Goal: Transaction & Acquisition: Purchase product/service

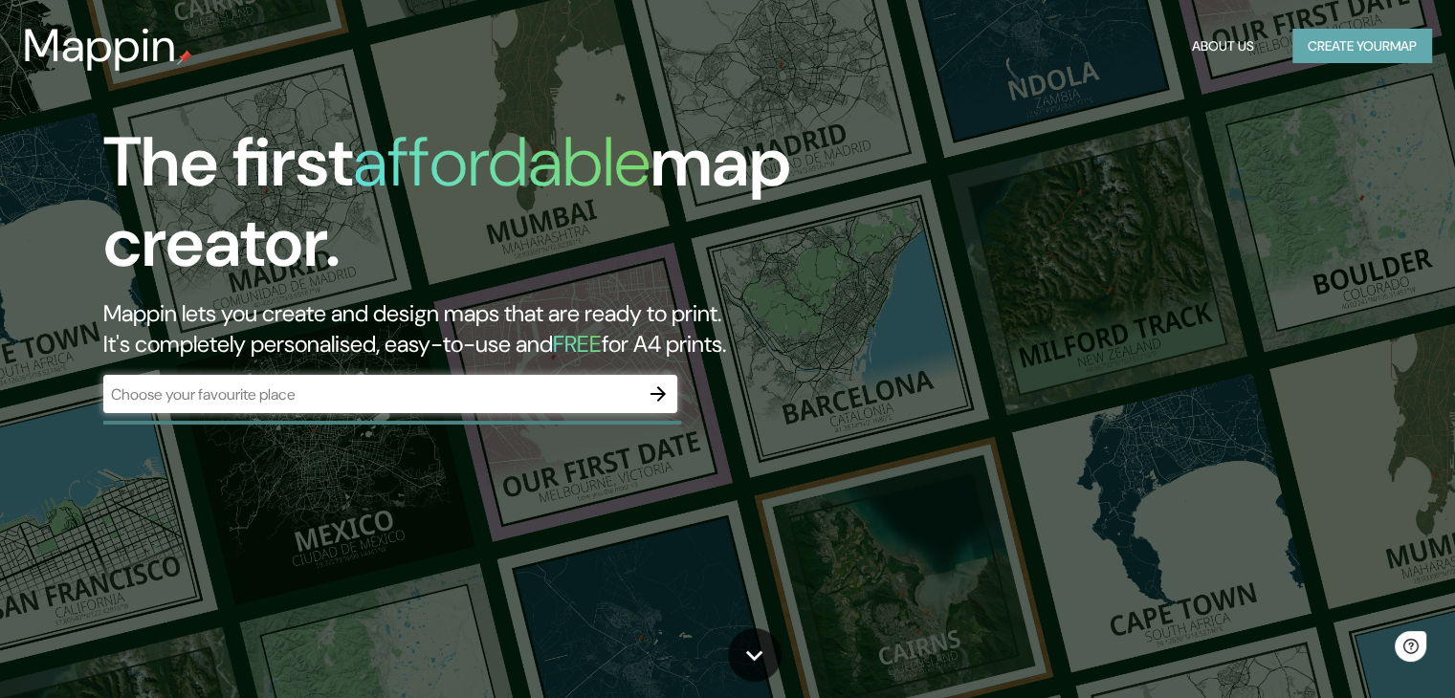
click at [1379, 51] on button "Create your map" at bounding box center [1362, 46] width 140 height 35
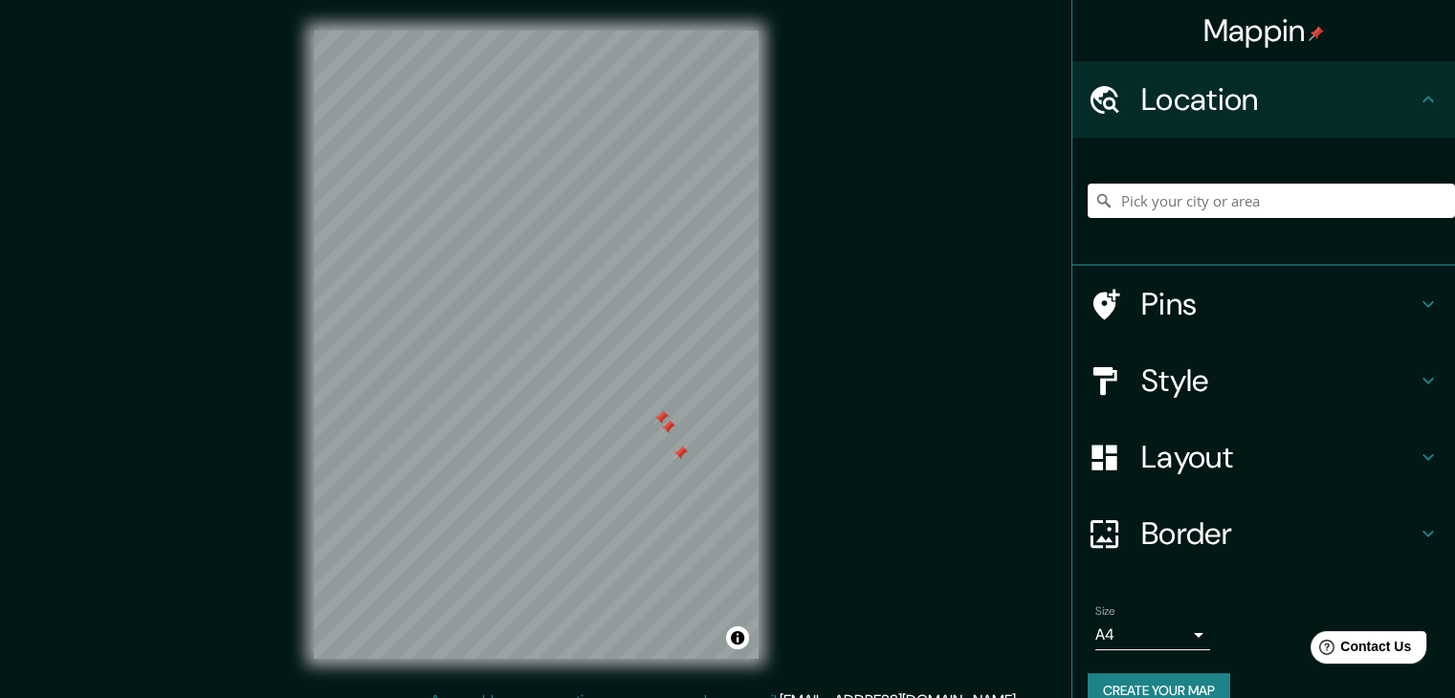
click at [1417, 300] on icon at bounding box center [1428, 304] width 23 height 23
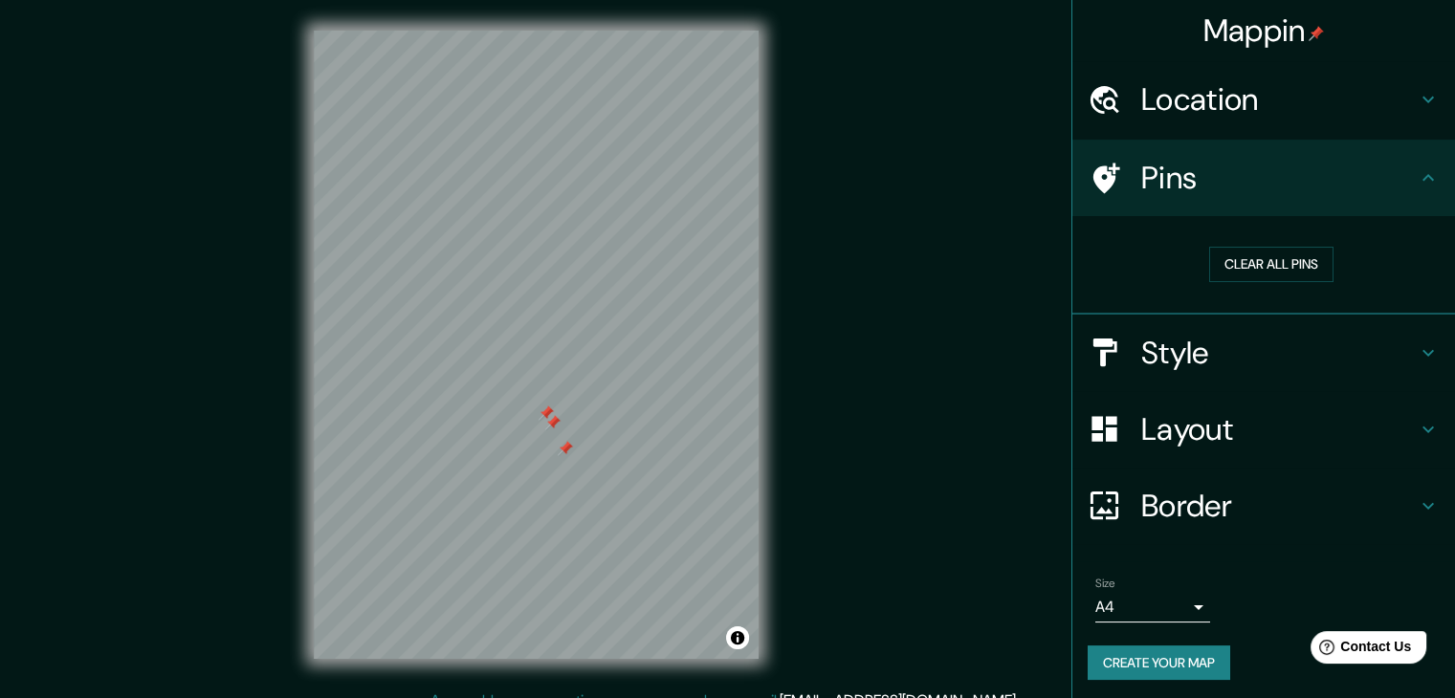
drag, startPoint x: 671, startPoint y: 426, endPoint x: 556, endPoint y: 421, distance: 114.9
click at [556, 421] on div at bounding box center [552, 422] width 15 height 15
click at [555, 421] on div at bounding box center [551, 423] width 15 height 15
click at [545, 420] on div at bounding box center [544, 413] width 15 height 15
drag, startPoint x: 563, startPoint y: 449, endPoint x: 548, endPoint y: 440, distance: 17.6
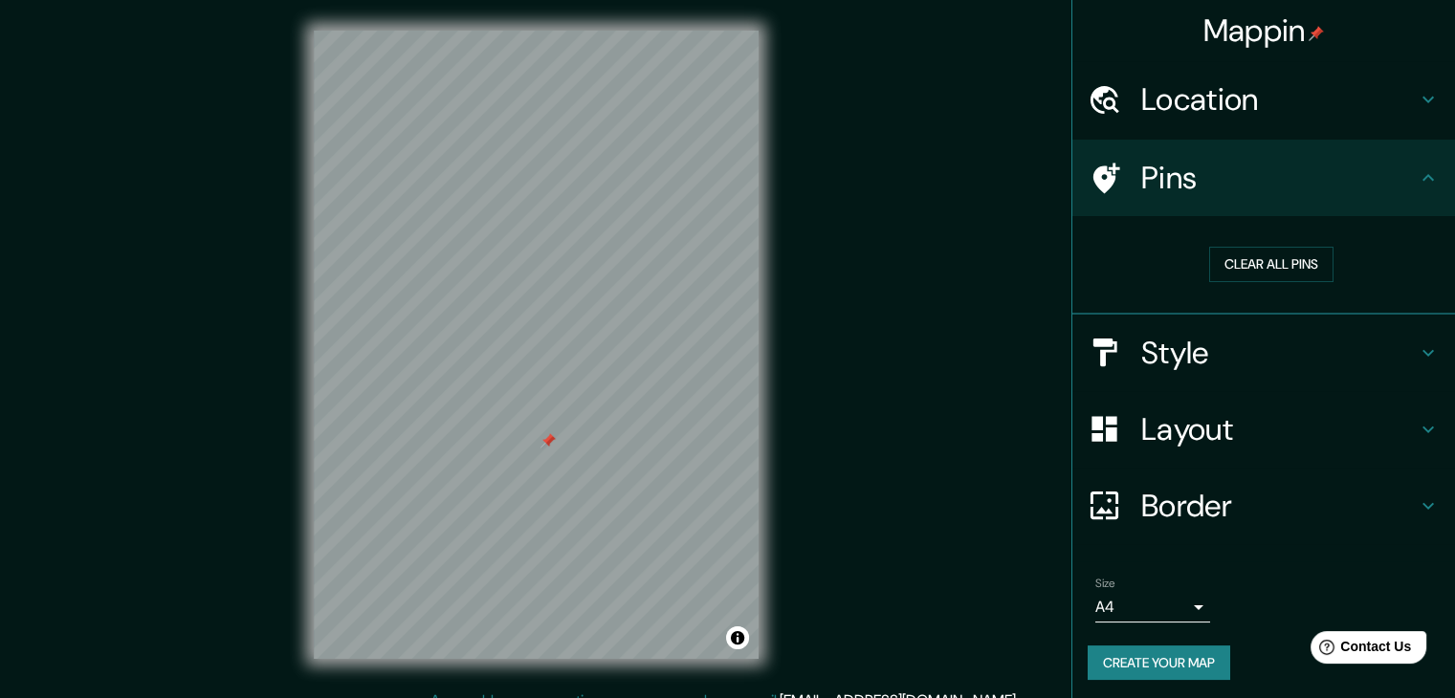
click at [548, 440] on div at bounding box center [547, 440] width 15 height 15
click at [548, 439] on div at bounding box center [547, 440] width 15 height 15
click at [540, 418] on div at bounding box center [541, 421] width 15 height 15
click at [490, 411] on div at bounding box center [495, 413] width 15 height 15
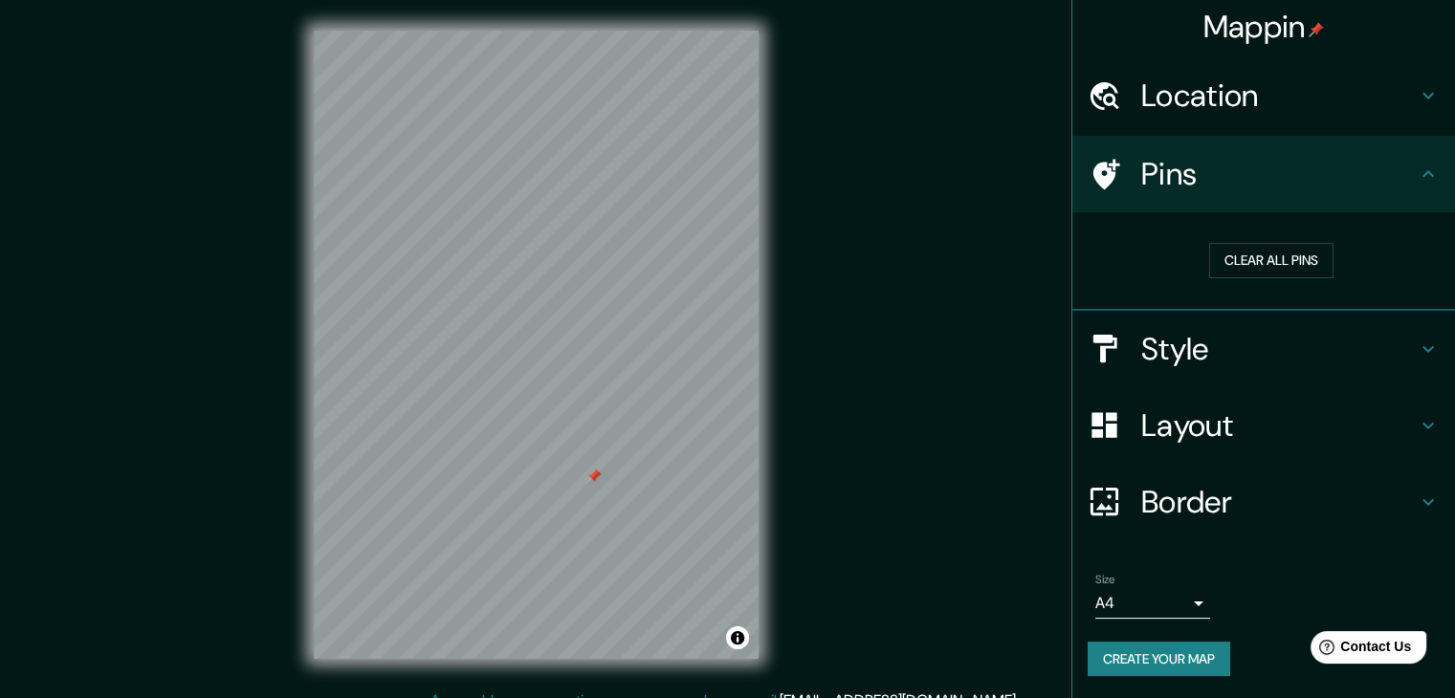
click at [1194, 333] on h4 "Style" at bounding box center [1278, 349] width 275 height 38
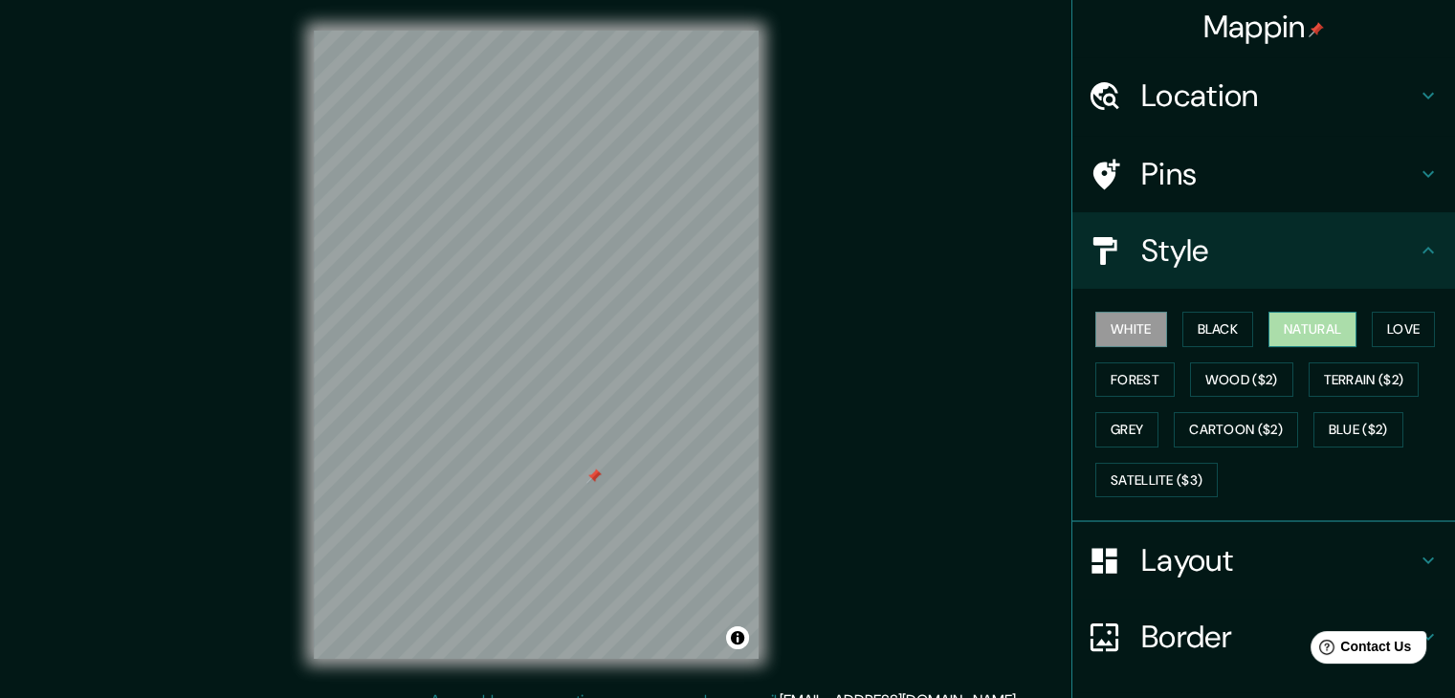
click at [1312, 326] on button "Natural" at bounding box center [1312, 329] width 88 height 35
click at [1198, 335] on button "Black" at bounding box center [1218, 329] width 72 height 35
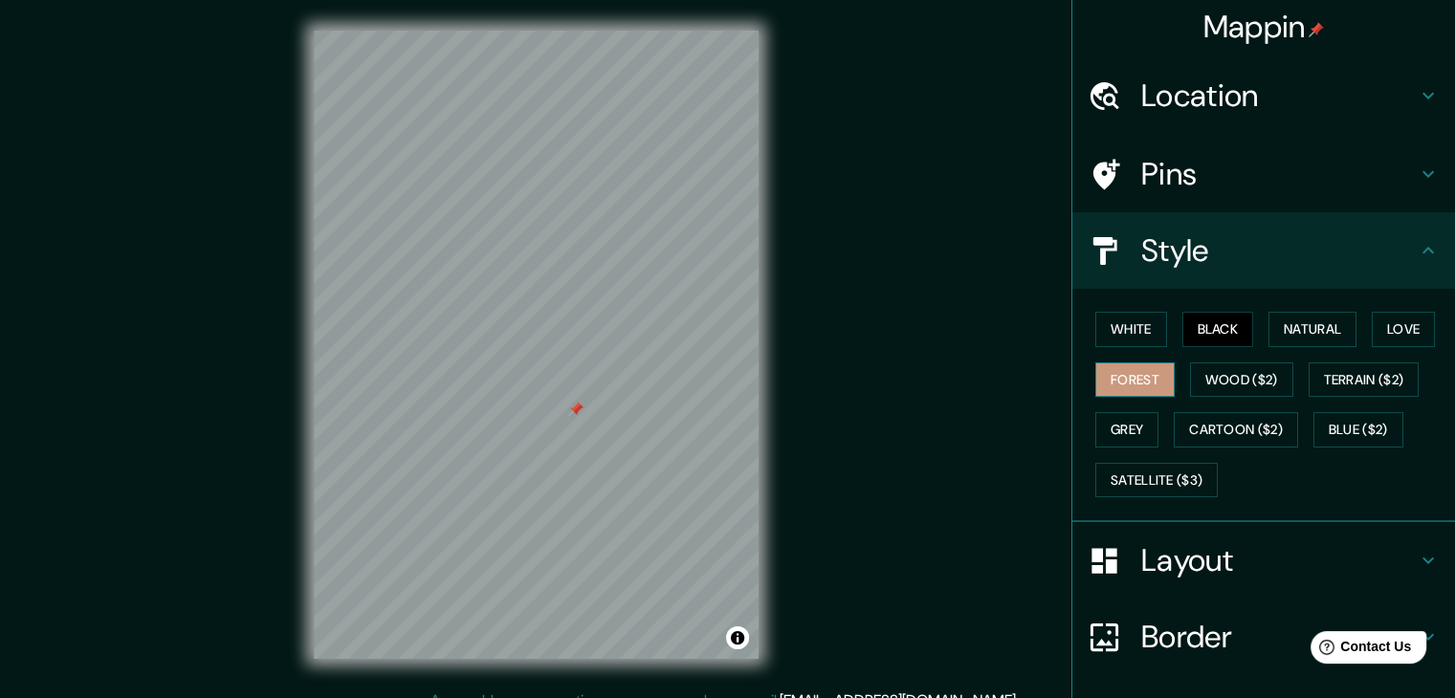
click at [1129, 377] on button "Forest" at bounding box center [1134, 380] width 79 height 35
click at [1226, 329] on button "Black" at bounding box center [1218, 329] width 72 height 35
click at [1398, 318] on button "Love" at bounding box center [1403, 329] width 63 height 35
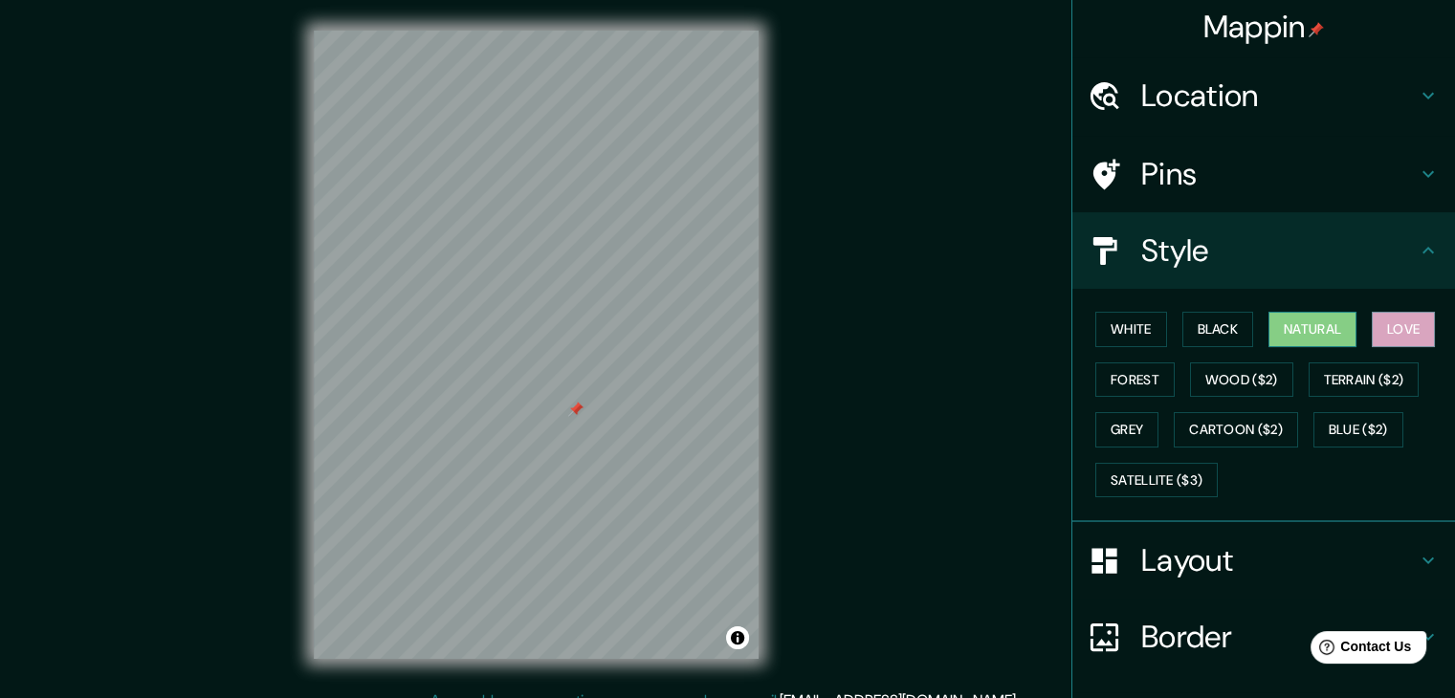
click at [1305, 333] on button "Natural" at bounding box center [1312, 329] width 88 height 35
click at [1140, 429] on button "Grey" at bounding box center [1126, 429] width 63 height 35
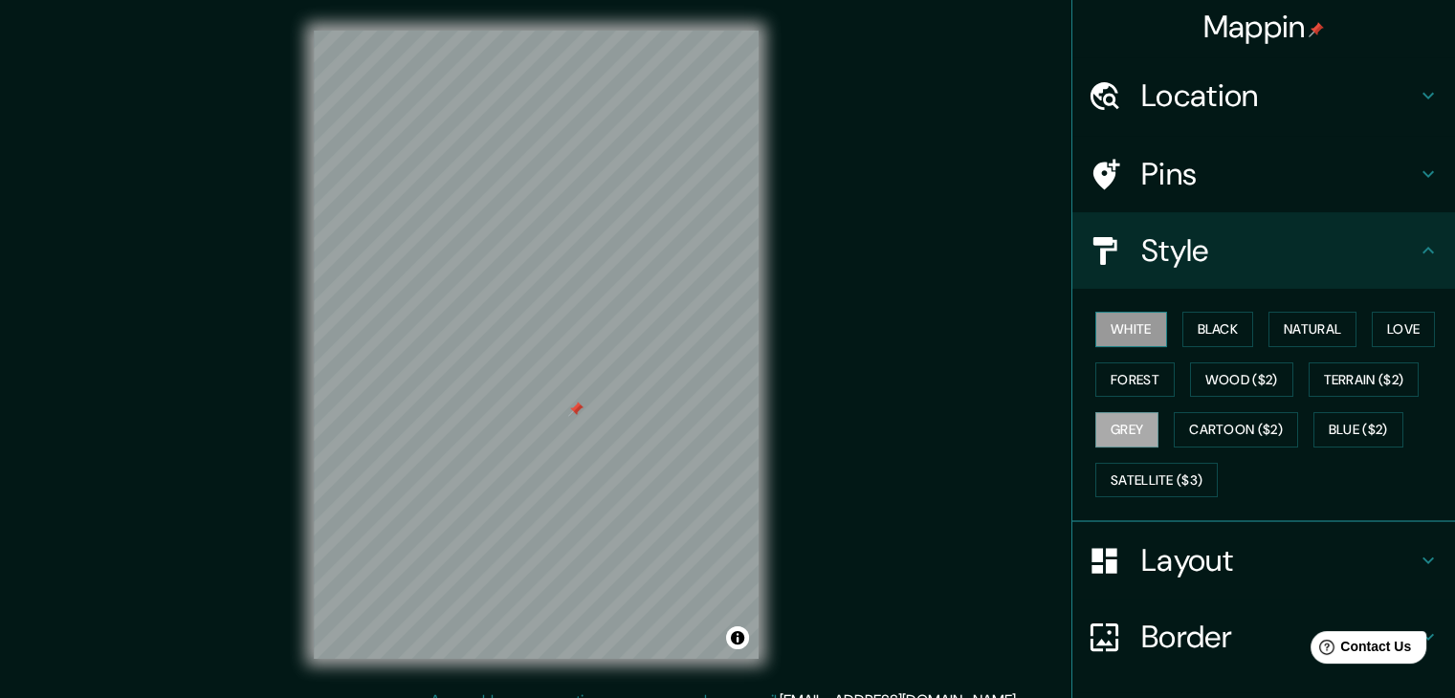
click at [1112, 323] on button "White" at bounding box center [1131, 329] width 72 height 35
click at [1293, 317] on button "Natural" at bounding box center [1312, 329] width 88 height 35
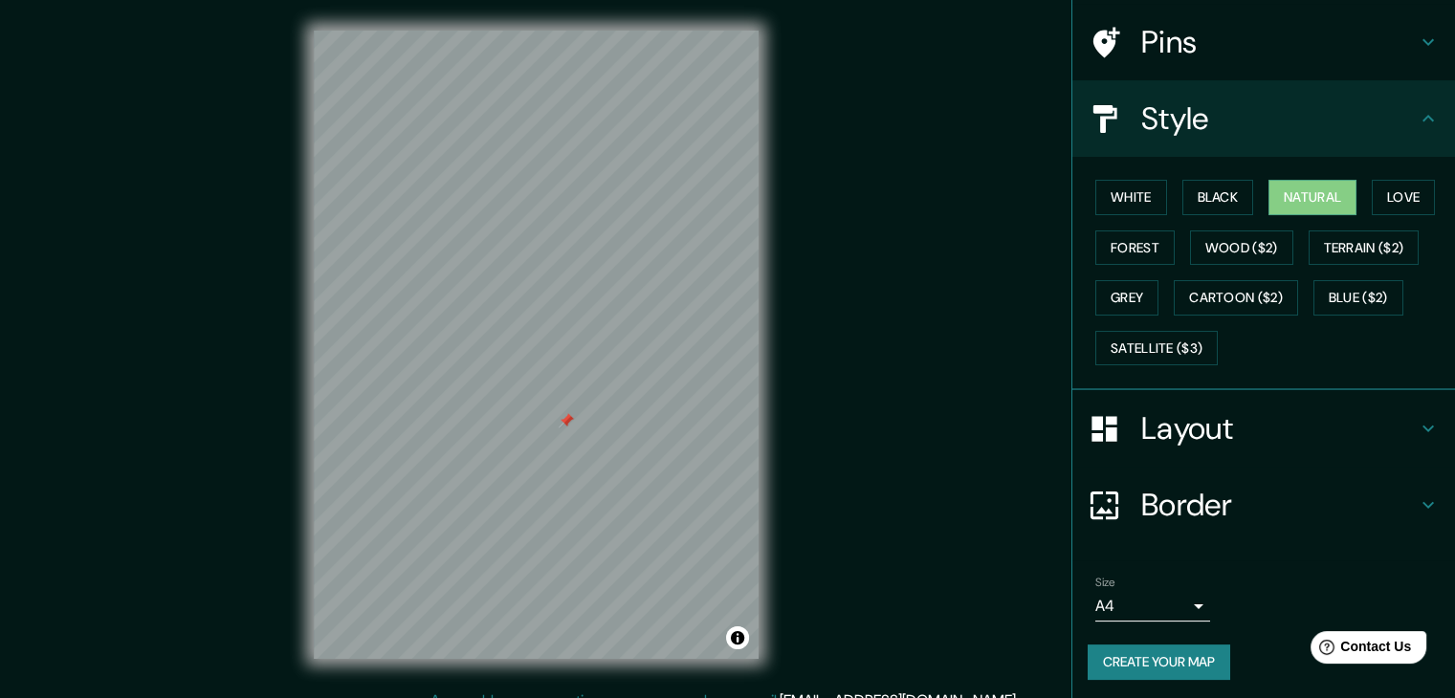
scroll to position [138, 0]
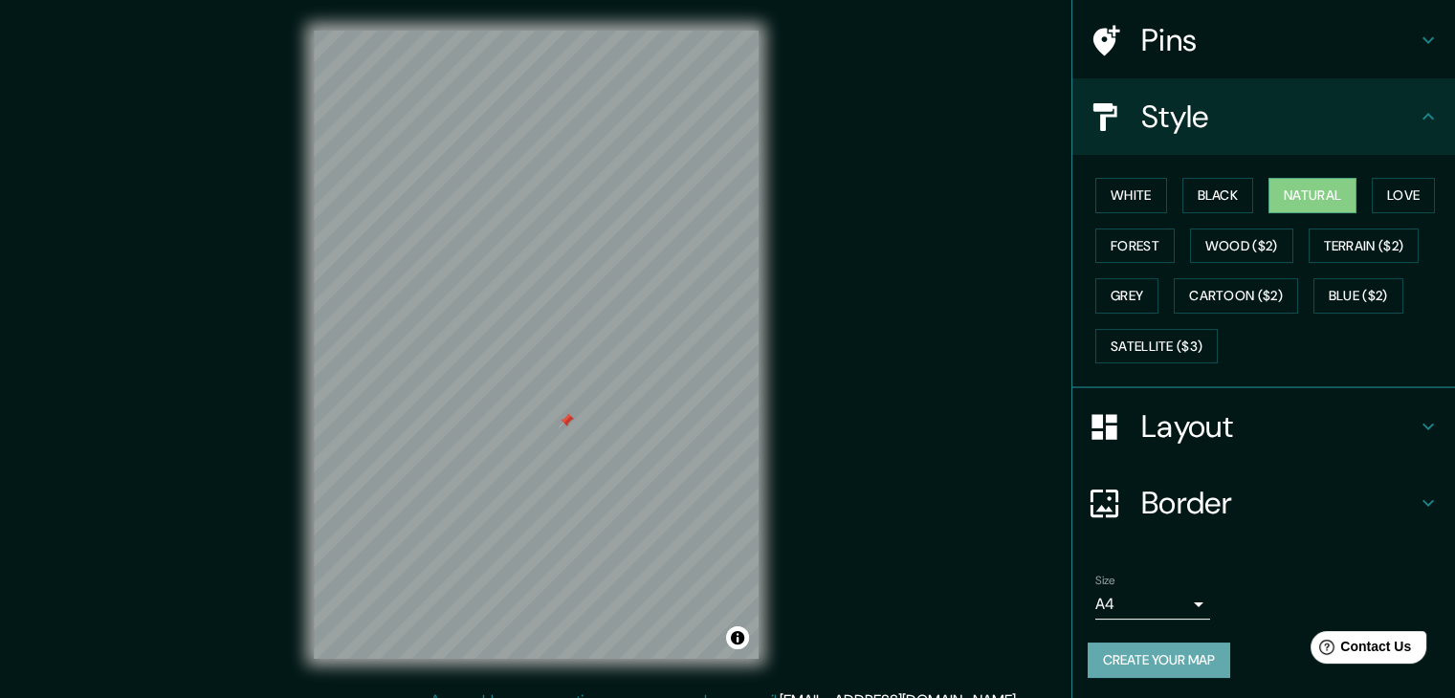
click at [1128, 655] on button "Create your map" at bounding box center [1159, 660] width 143 height 35
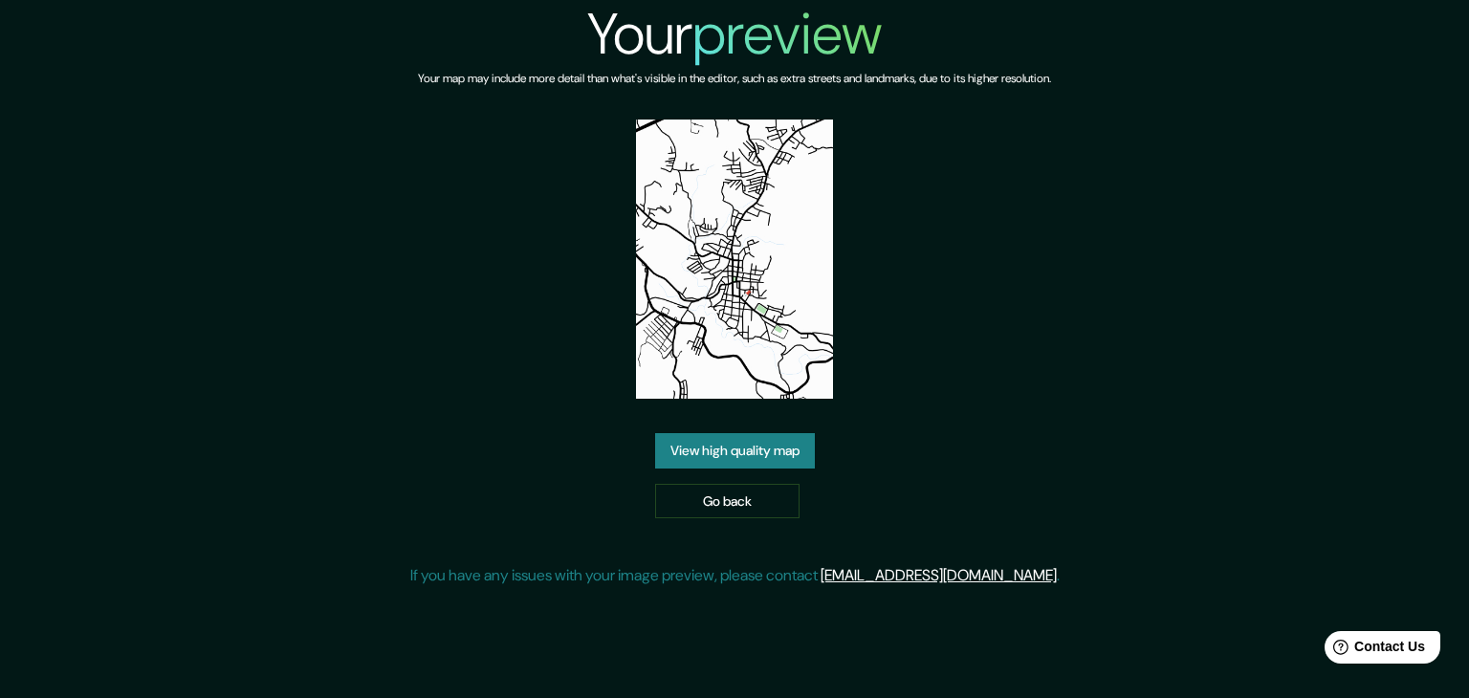
click at [306, 326] on div "Your preview Your map may include more detail than what's visible in the editor…" at bounding box center [734, 301] width 1469 height 603
click at [784, 460] on link "View high quality map" at bounding box center [735, 450] width 160 height 35
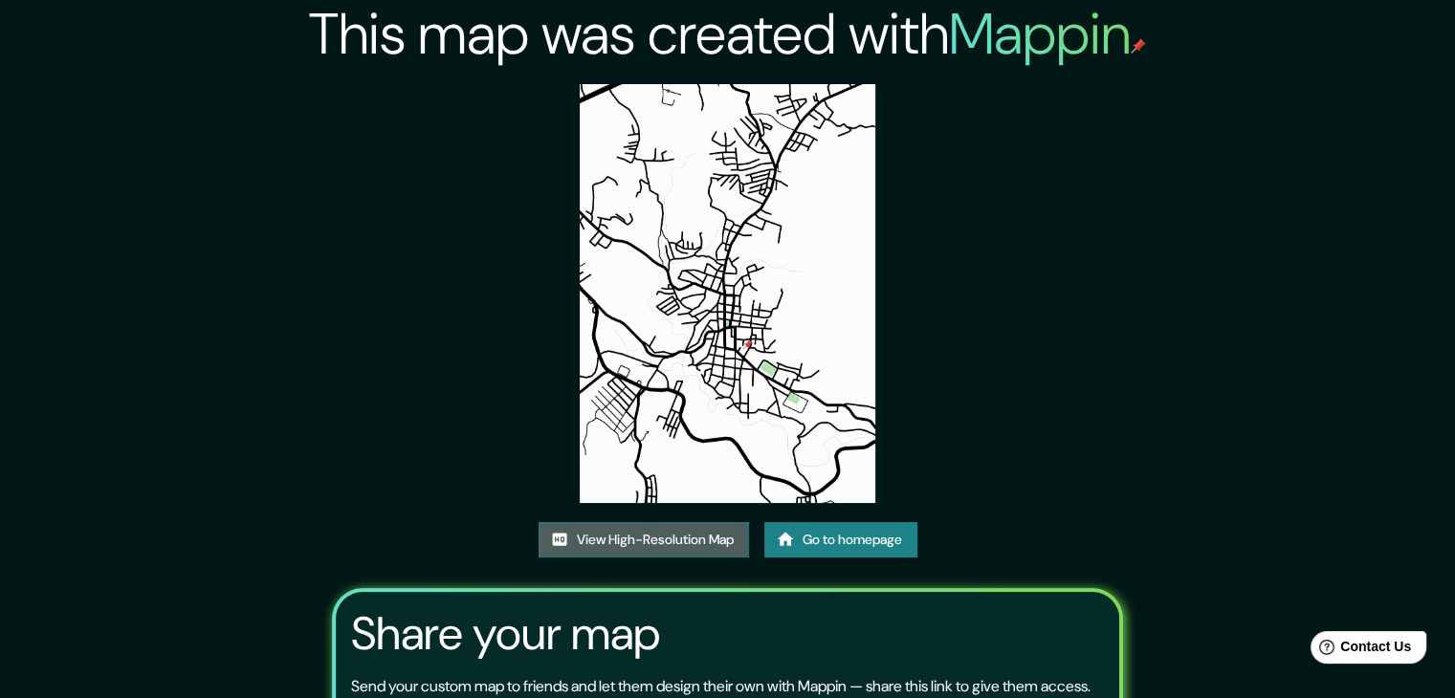
click at [657, 541] on link "View High-Resolution Map" at bounding box center [644, 539] width 210 height 35
click at [417, 289] on div "This map was created with Mappin View High-Resolution Map Go to homepage Share …" at bounding box center [727, 437] width 837 height 874
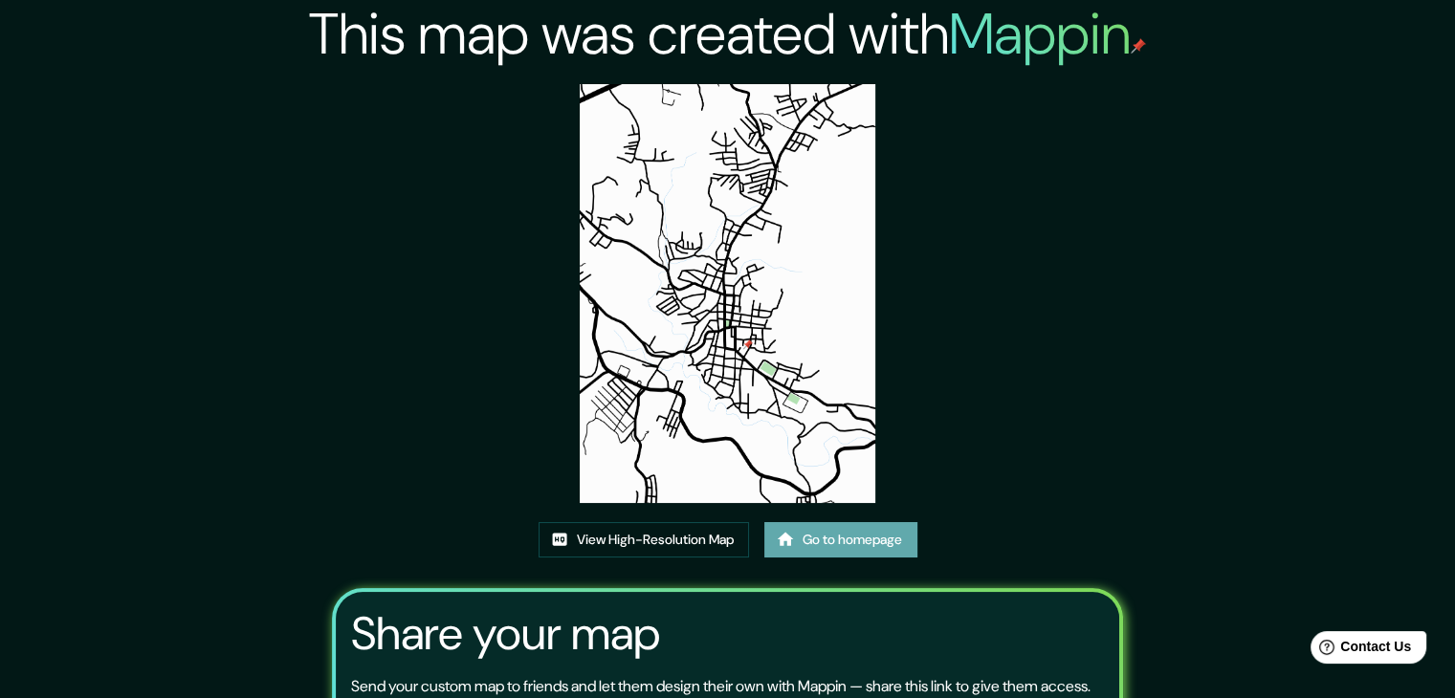
click at [822, 545] on link "Go to homepage" at bounding box center [840, 539] width 153 height 35
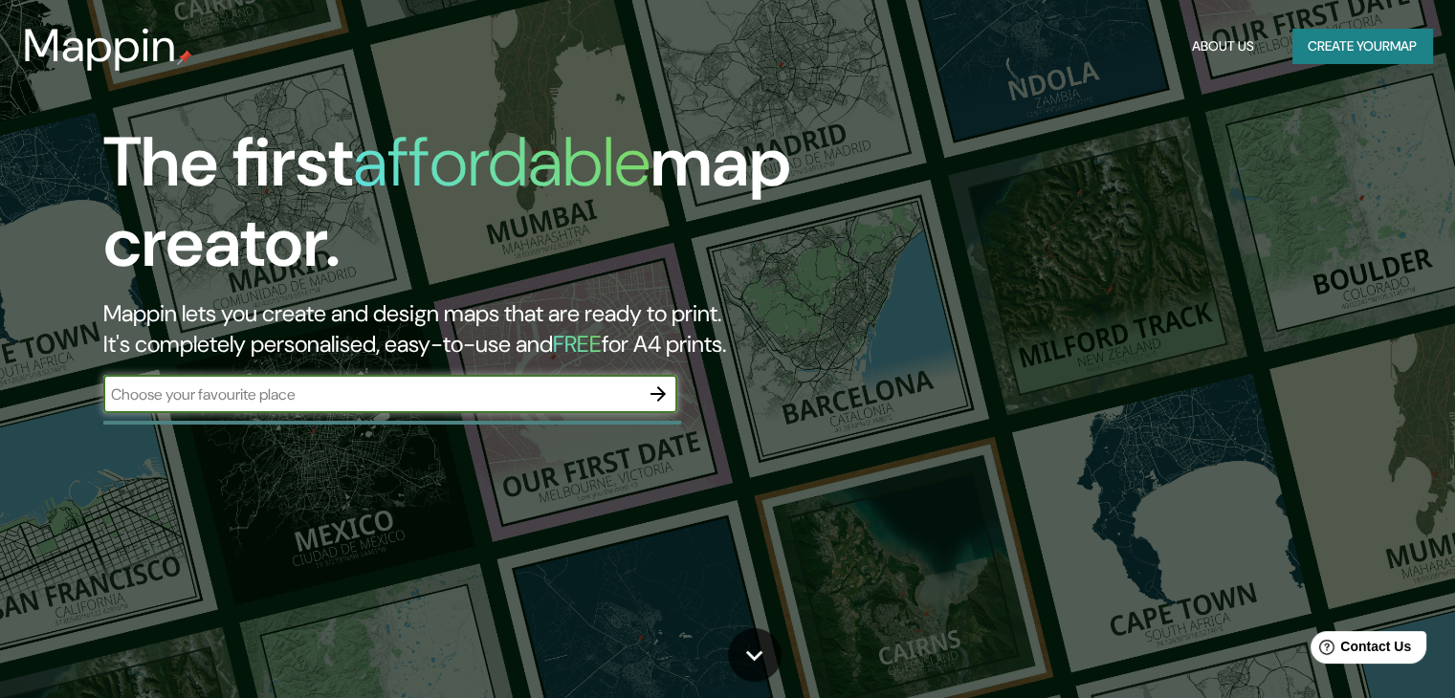
click at [1406, 45] on button "Create your map" at bounding box center [1362, 46] width 140 height 35
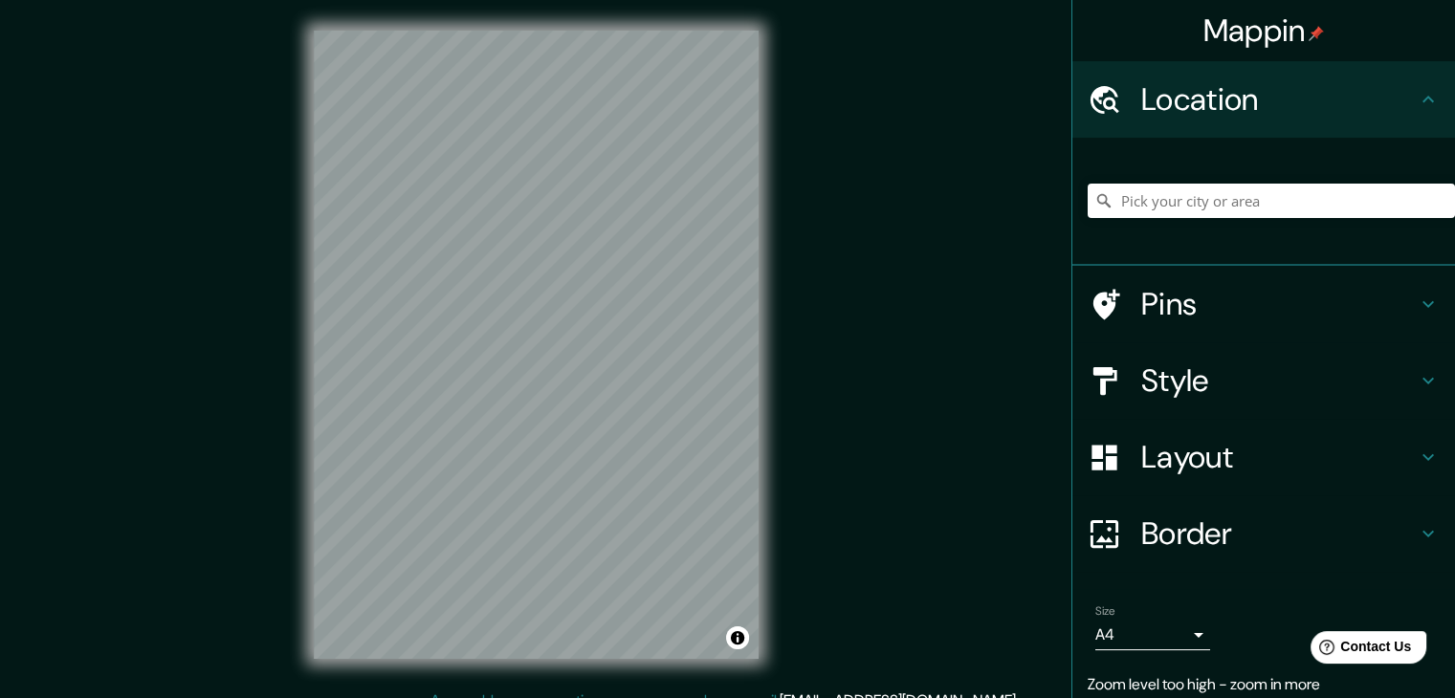
click at [798, 450] on div "Mappin Location Pins Style Layout Border Choose a border. Hint : you can make l…" at bounding box center [727, 360] width 1455 height 720
click at [873, 171] on div "Mappin Location Pins Style Layout Border Choose a border. Hint : you can make l…" at bounding box center [727, 360] width 1455 height 720
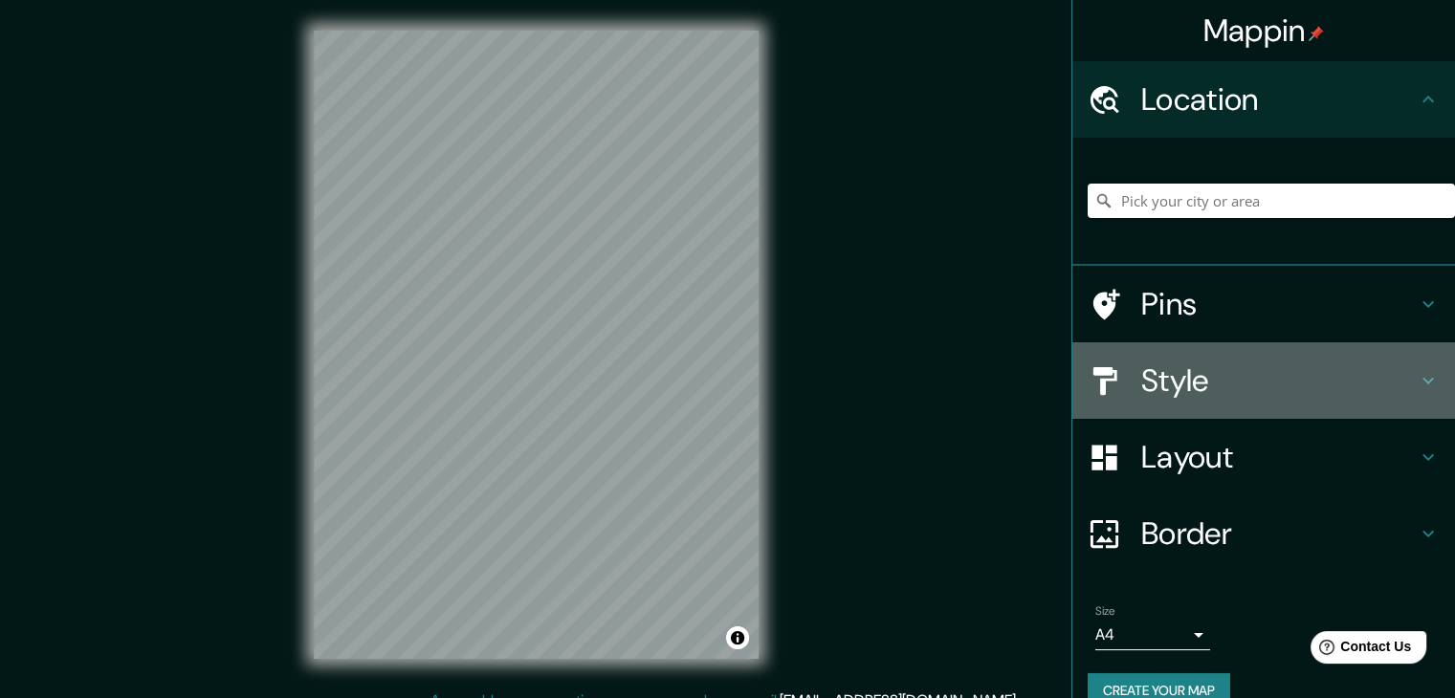
click at [1314, 385] on h4 "Style" at bounding box center [1278, 381] width 275 height 38
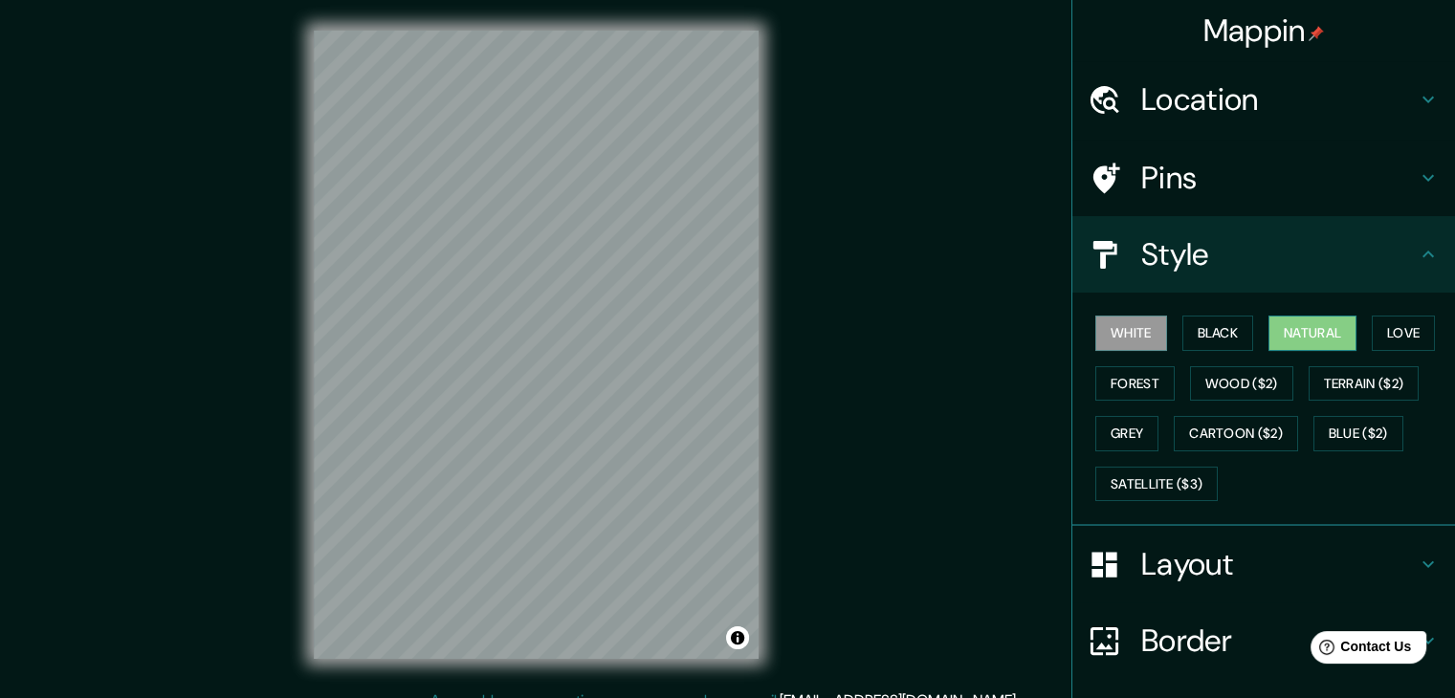
click at [1318, 335] on button "Natural" at bounding box center [1312, 333] width 88 height 35
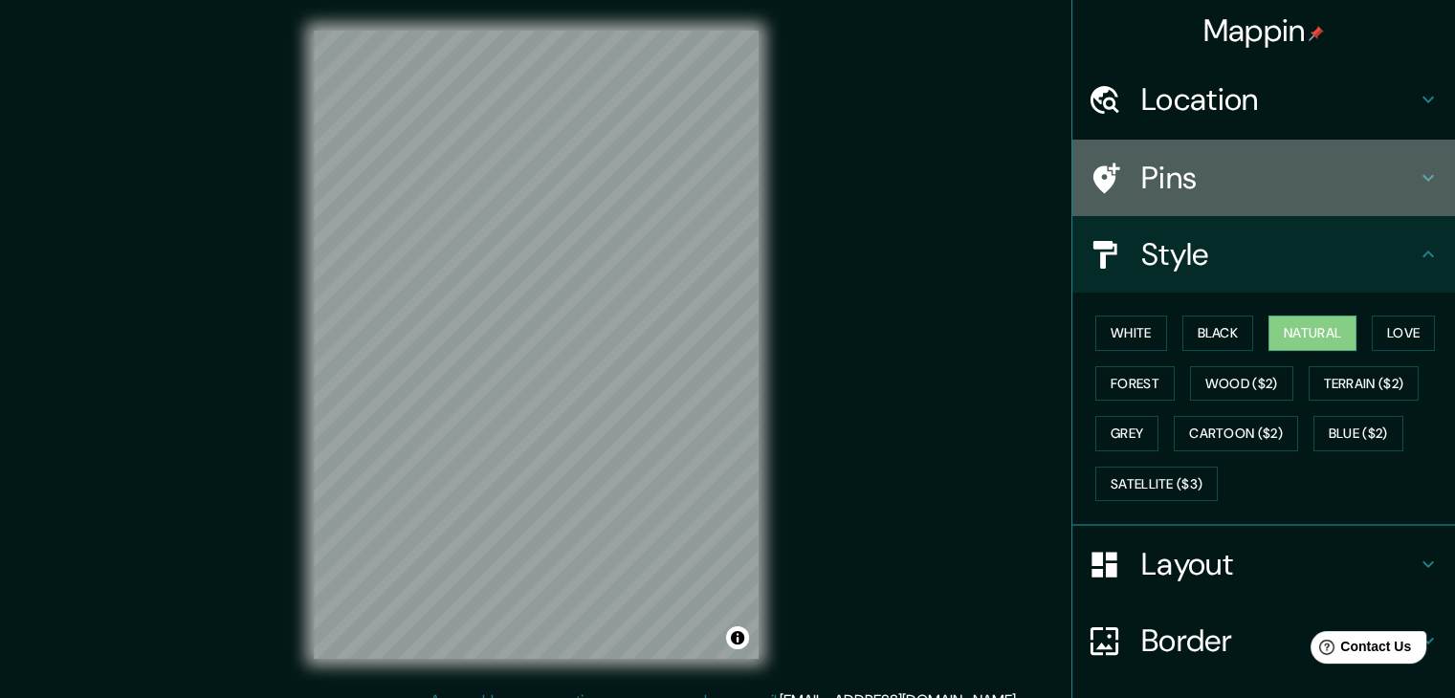
click at [1180, 180] on h4 "Pins" at bounding box center [1278, 178] width 275 height 38
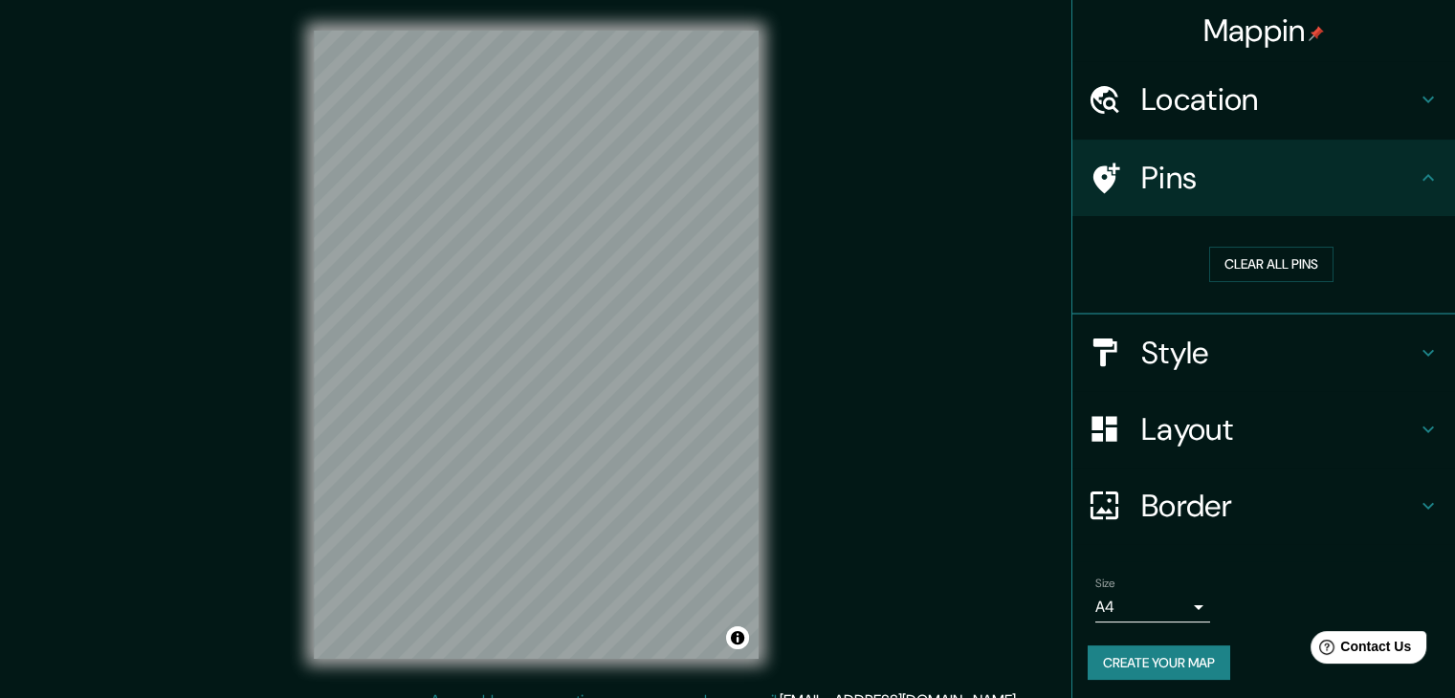
drag, startPoint x: 1252, startPoint y: 273, endPoint x: 1254, endPoint y: 288, distance: 15.4
click at [1254, 288] on div "Clear all pins" at bounding box center [1271, 264] width 367 height 66
click at [1156, 669] on button "Create your map" at bounding box center [1159, 663] width 143 height 35
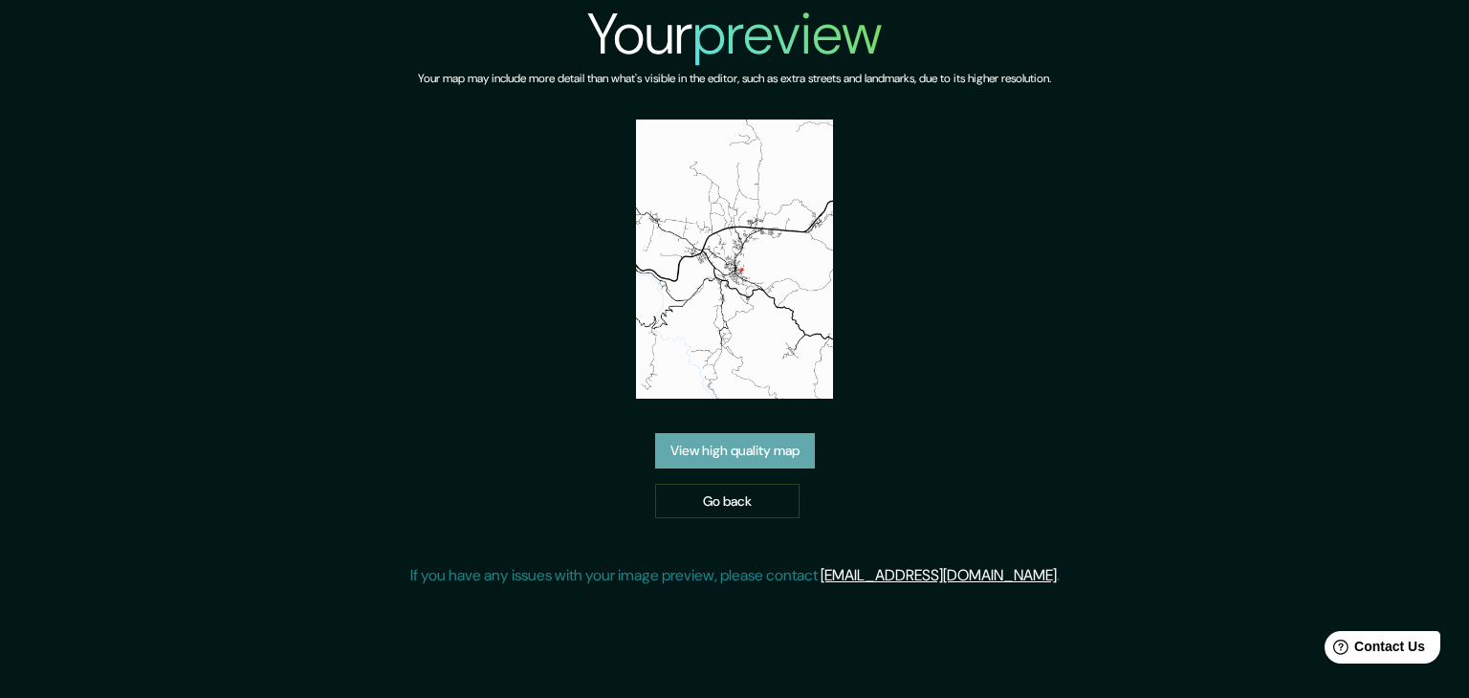
click at [749, 457] on link "View high quality map" at bounding box center [735, 450] width 160 height 35
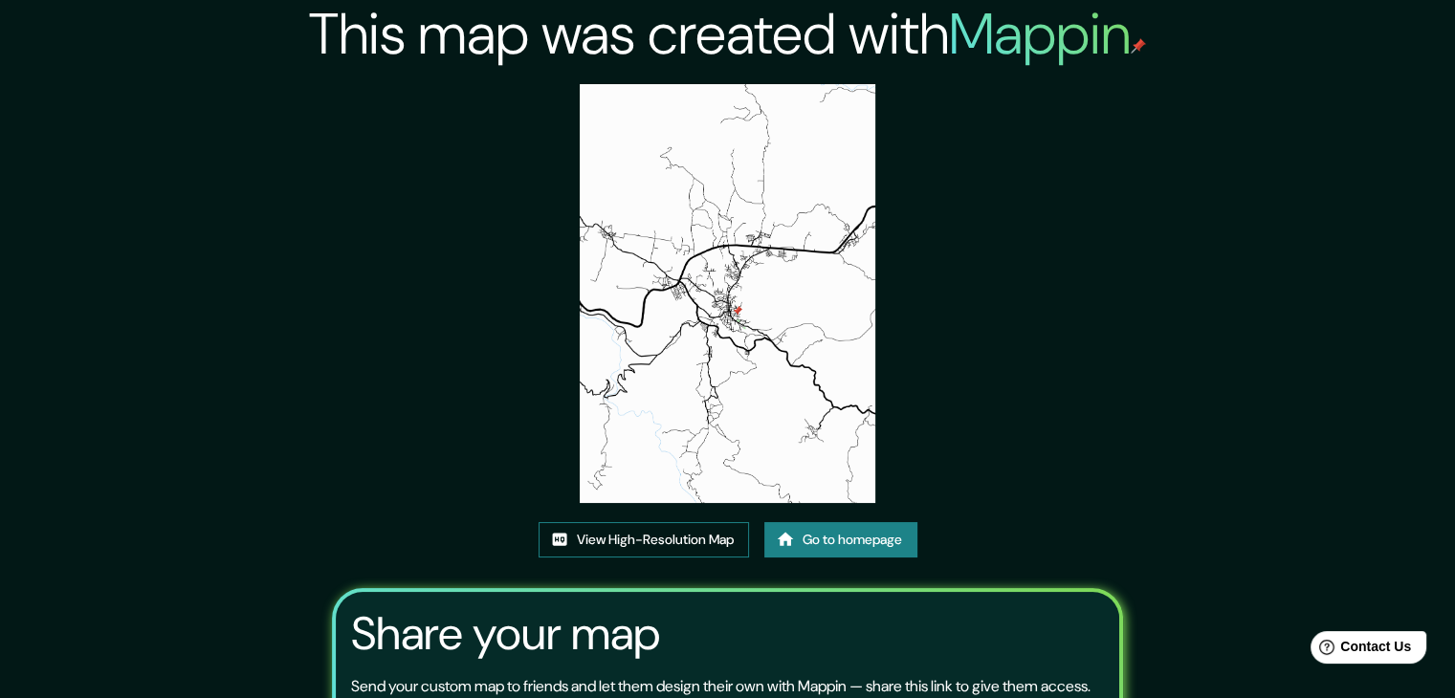
click at [681, 537] on link "View High-Resolution Map" at bounding box center [644, 539] width 210 height 35
click at [838, 547] on link "Go to homepage" at bounding box center [840, 539] width 153 height 35
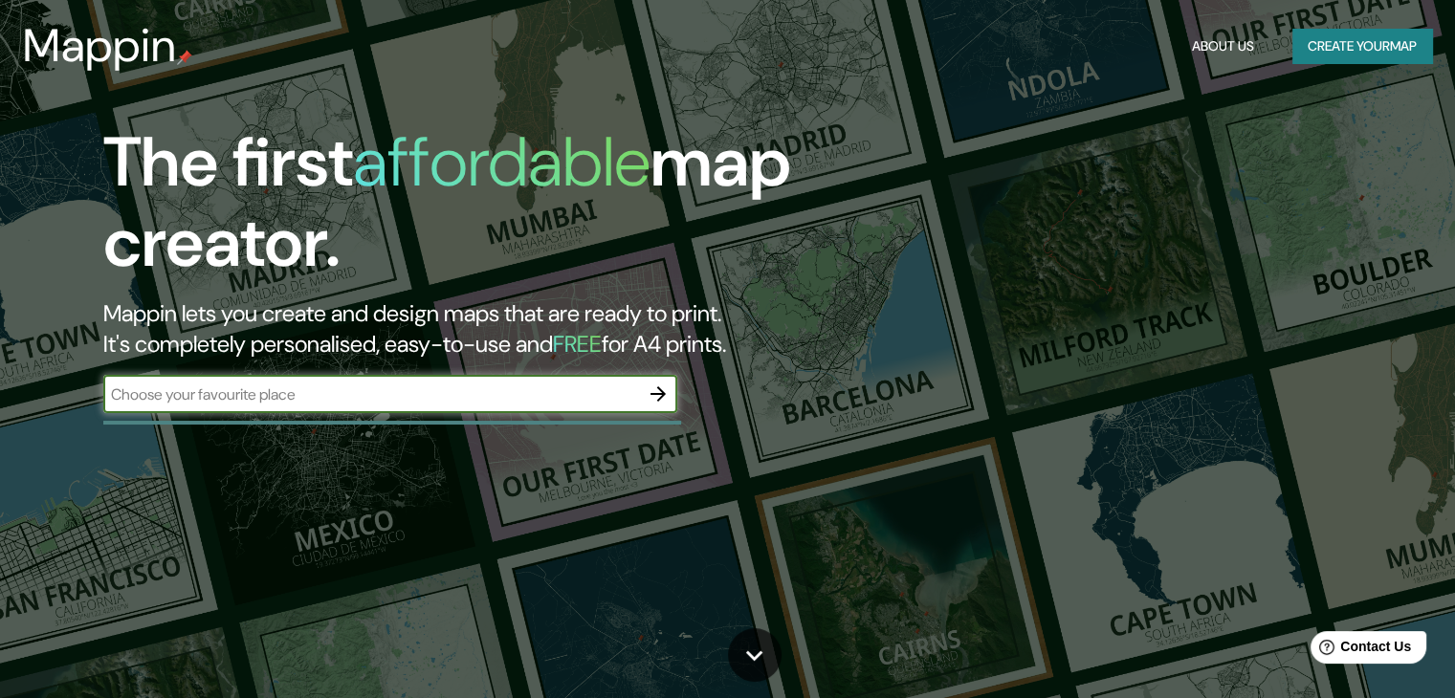
click at [1343, 59] on button "Create your map" at bounding box center [1362, 46] width 140 height 35
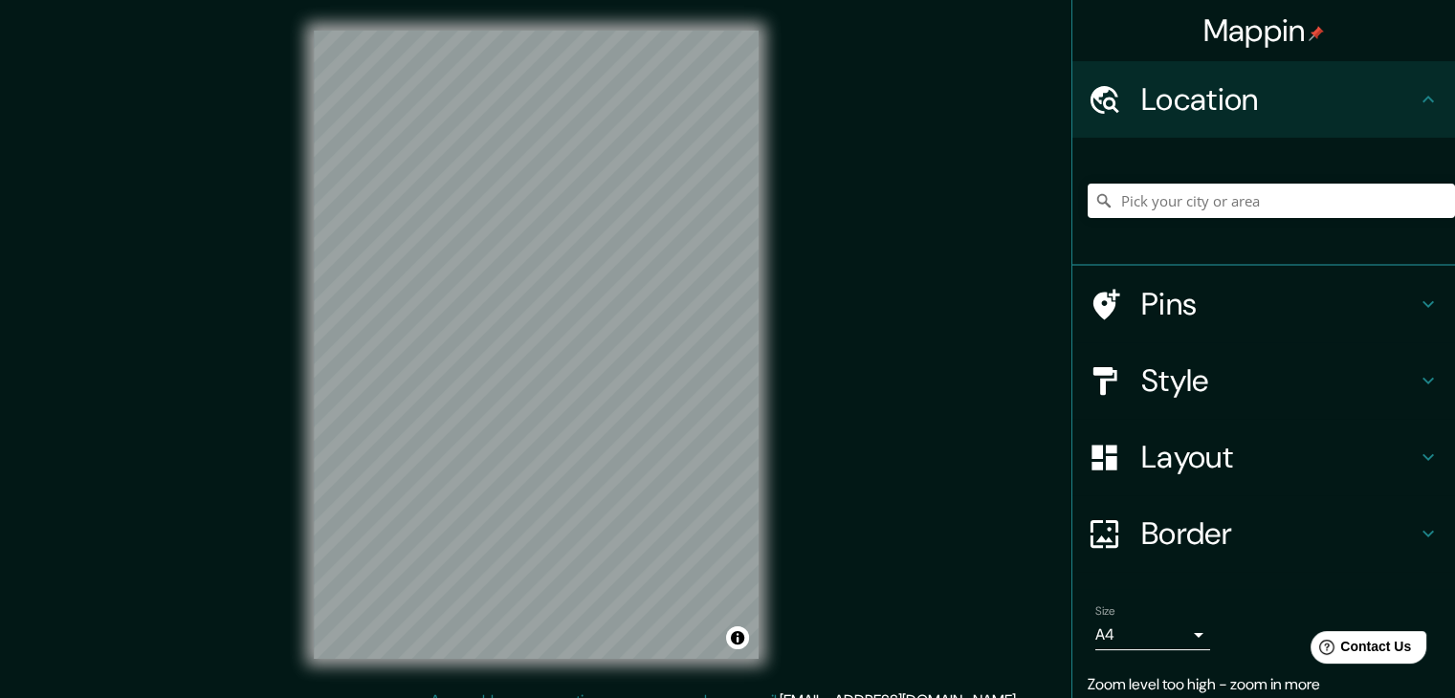
click at [839, 408] on div "Mappin Location Pins Style Layout Border Choose a border. Hint : you can make l…" at bounding box center [727, 360] width 1455 height 720
click at [1148, 307] on h4 "Pins" at bounding box center [1278, 304] width 275 height 38
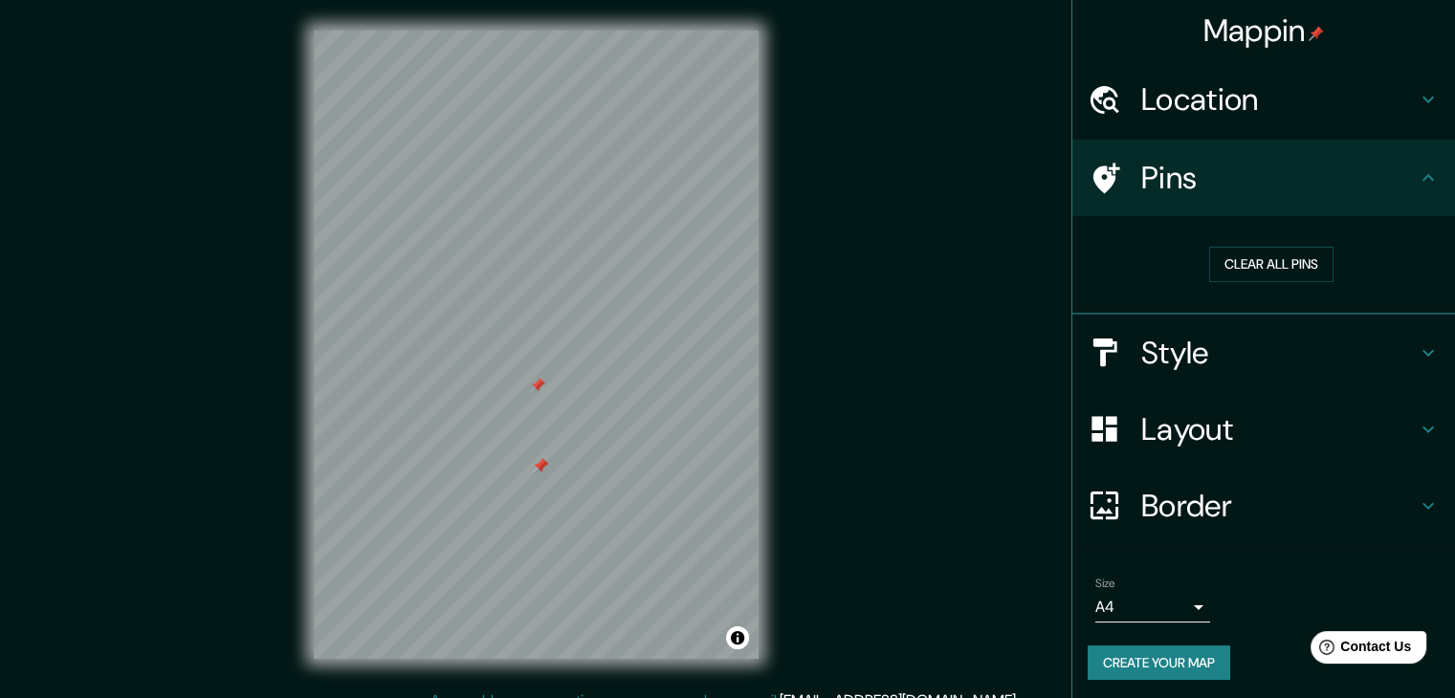
click at [532, 31] on div at bounding box center [536, 31] width 445 height 0
click at [547, 441] on div at bounding box center [546, 437] width 15 height 15
click at [1280, 257] on button "Clear all pins" at bounding box center [1271, 264] width 124 height 35
click at [1232, 88] on h4 "Location" at bounding box center [1278, 99] width 275 height 38
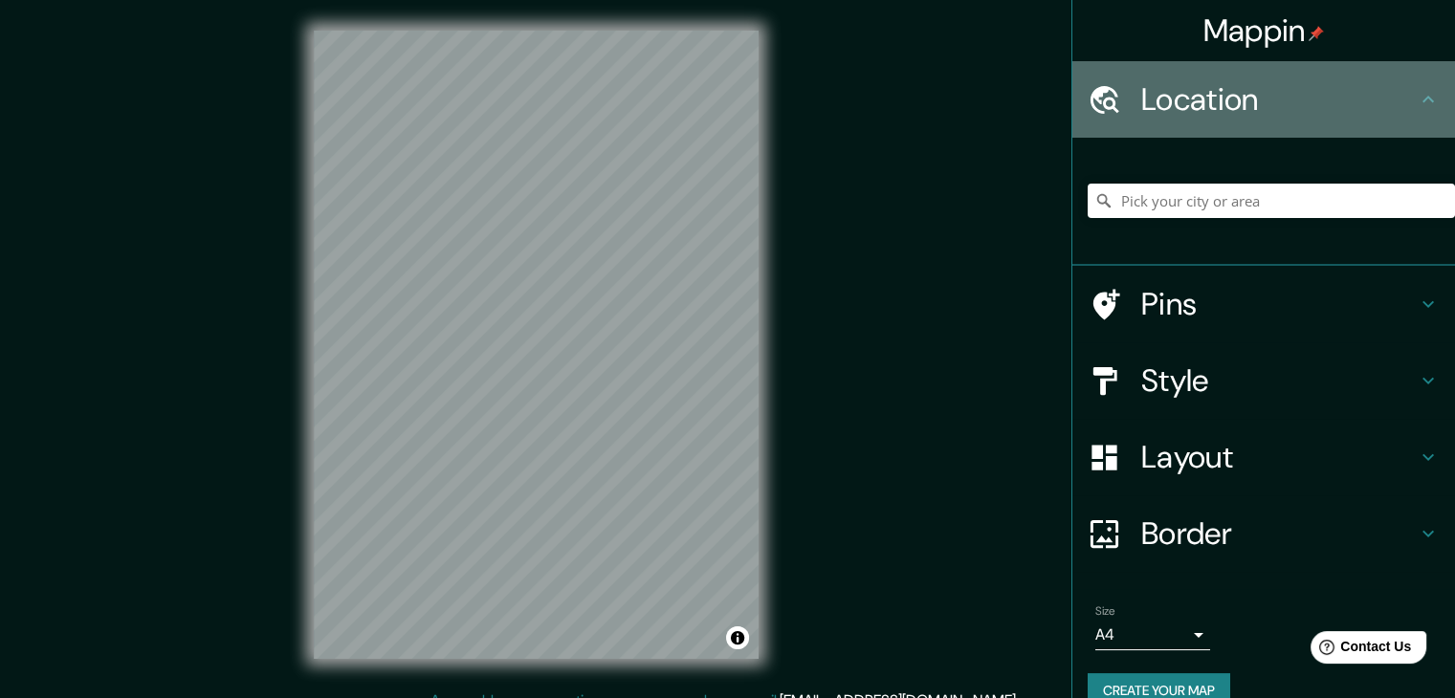
click at [1263, 83] on h4 "Location" at bounding box center [1278, 99] width 275 height 38
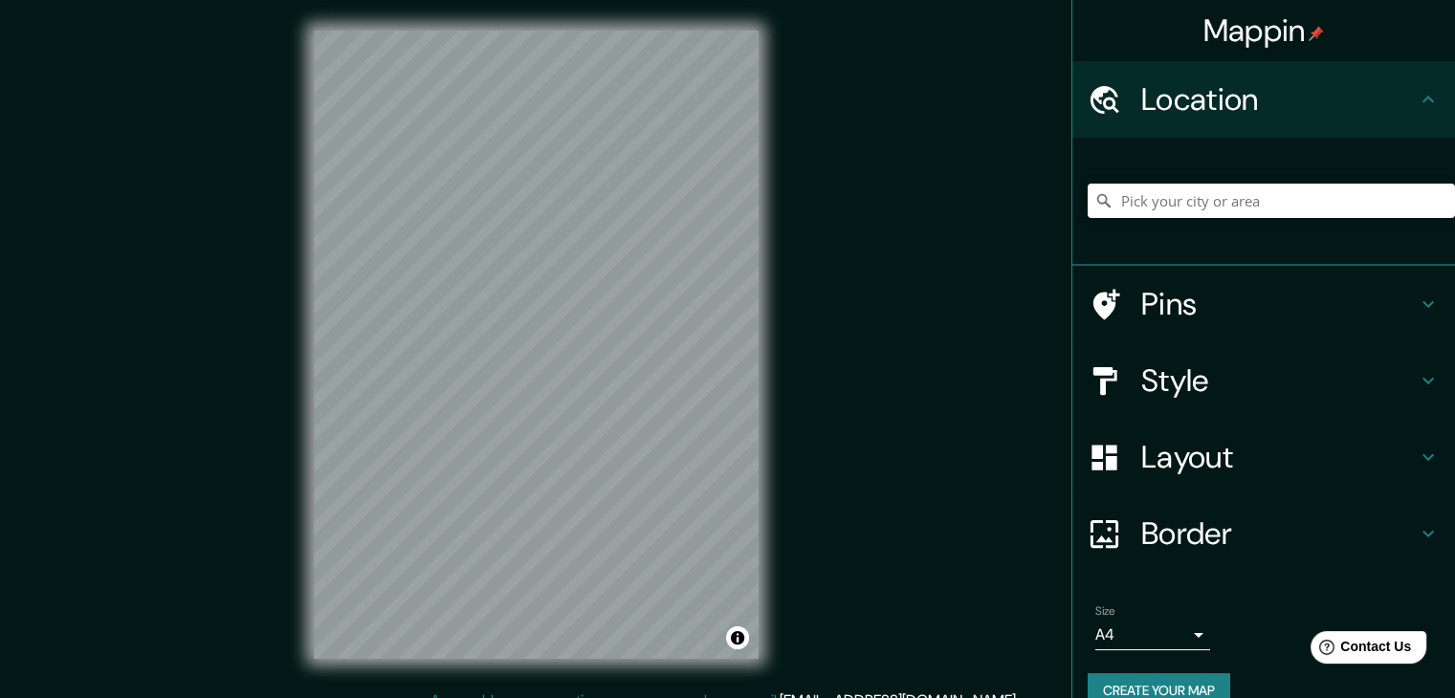
click at [1217, 371] on h4 "Style" at bounding box center [1278, 381] width 275 height 38
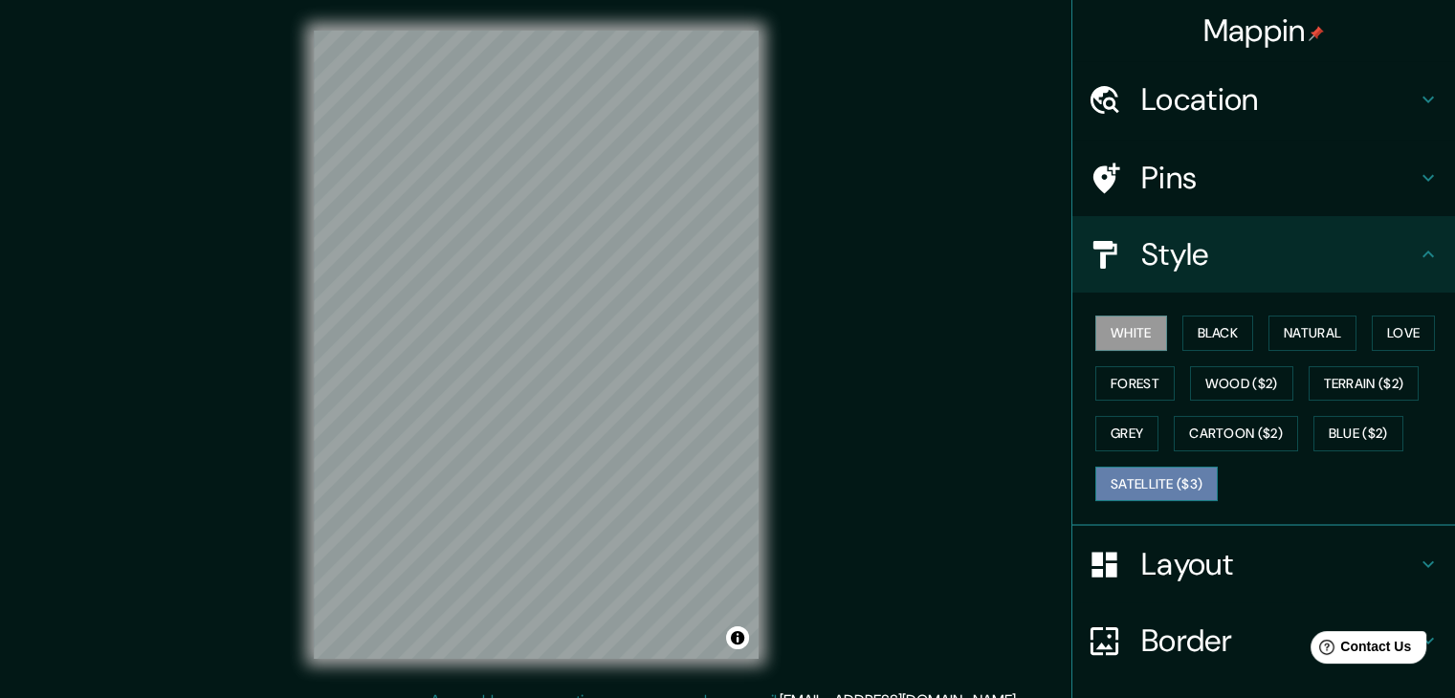
click at [1183, 472] on button "Satellite ($3)" at bounding box center [1156, 484] width 122 height 35
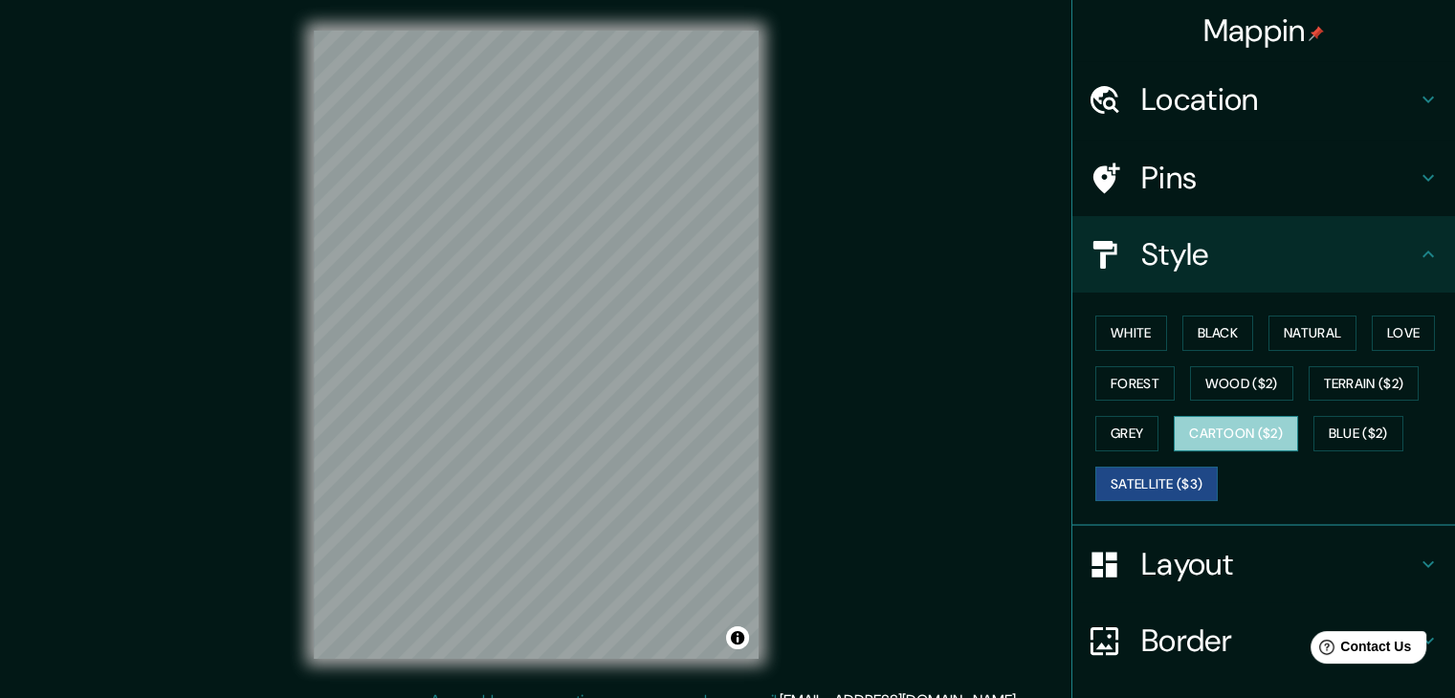
click at [1200, 433] on button "Cartoon ($2)" at bounding box center [1236, 433] width 124 height 35
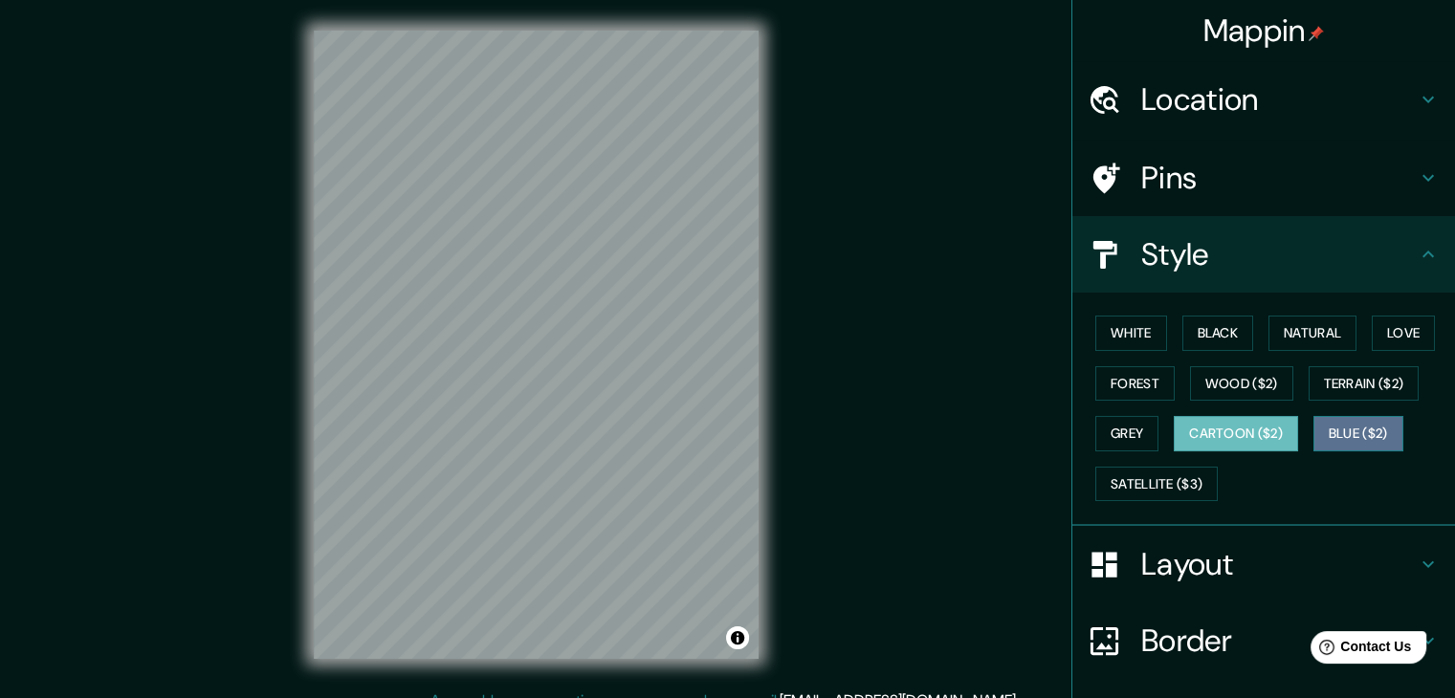
click at [1358, 434] on button "Blue ($2)" at bounding box center [1358, 433] width 90 height 35
click at [1118, 426] on button "Grey" at bounding box center [1126, 433] width 63 height 35
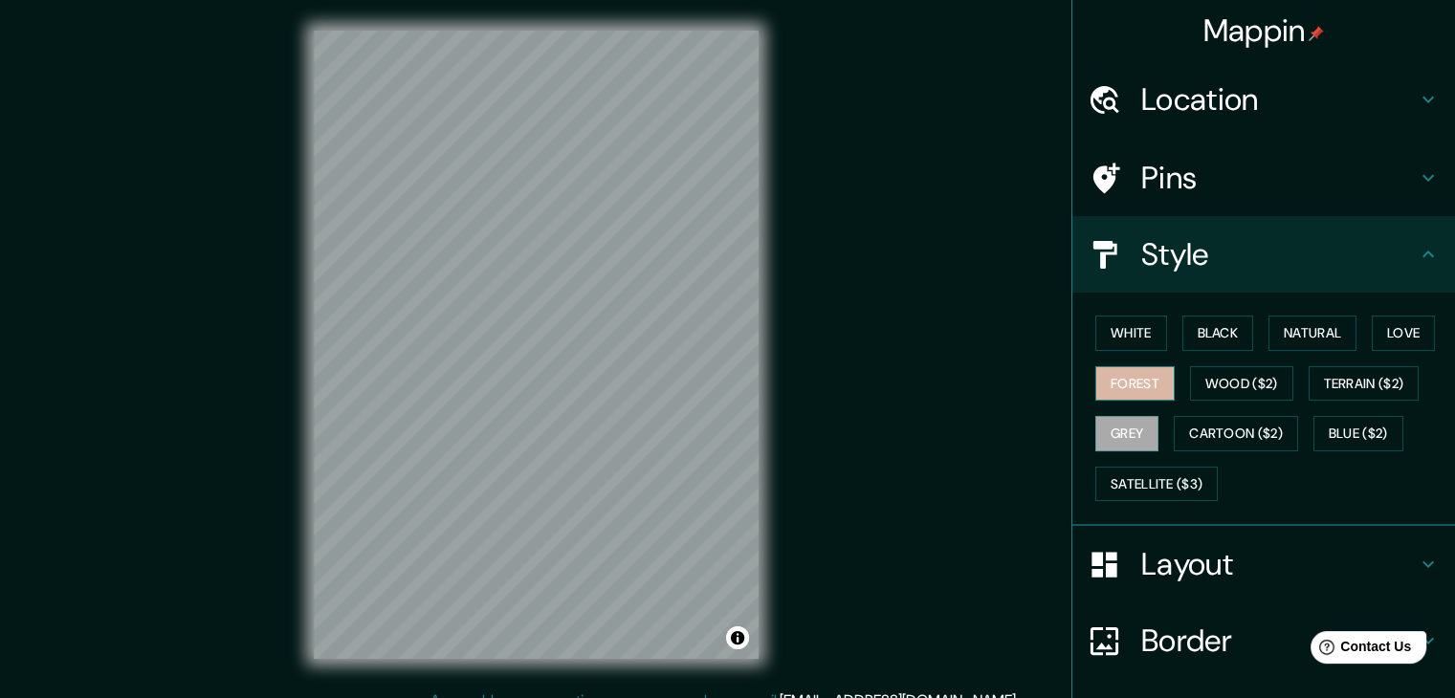
click at [1144, 384] on button "Forest" at bounding box center [1134, 383] width 79 height 35
click at [1130, 322] on button "White" at bounding box center [1131, 333] width 72 height 35
click at [1218, 328] on button "Black" at bounding box center [1218, 333] width 72 height 35
click at [1116, 329] on button "White" at bounding box center [1131, 333] width 72 height 35
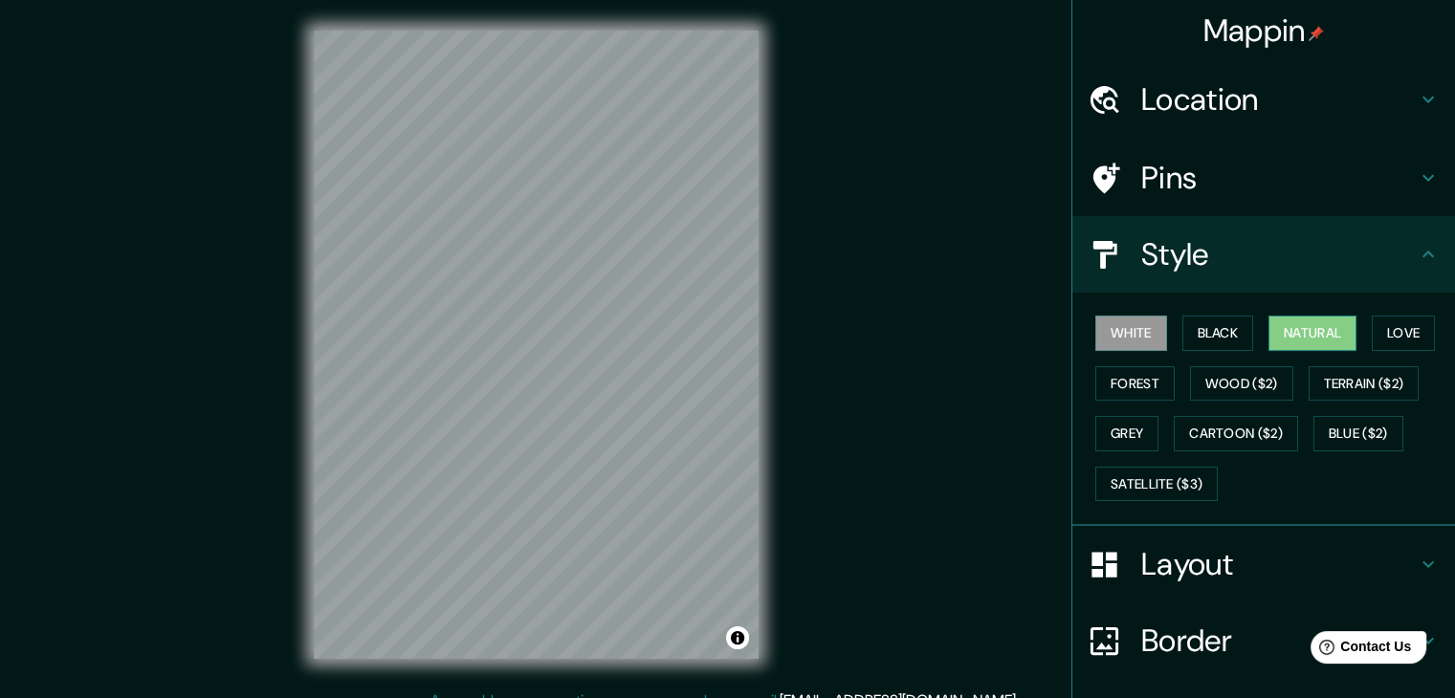
click at [1287, 324] on button "Natural" at bounding box center [1312, 333] width 88 height 35
click at [1213, 332] on button "Black" at bounding box center [1218, 333] width 72 height 35
click at [1144, 332] on button "White" at bounding box center [1131, 333] width 72 height 35
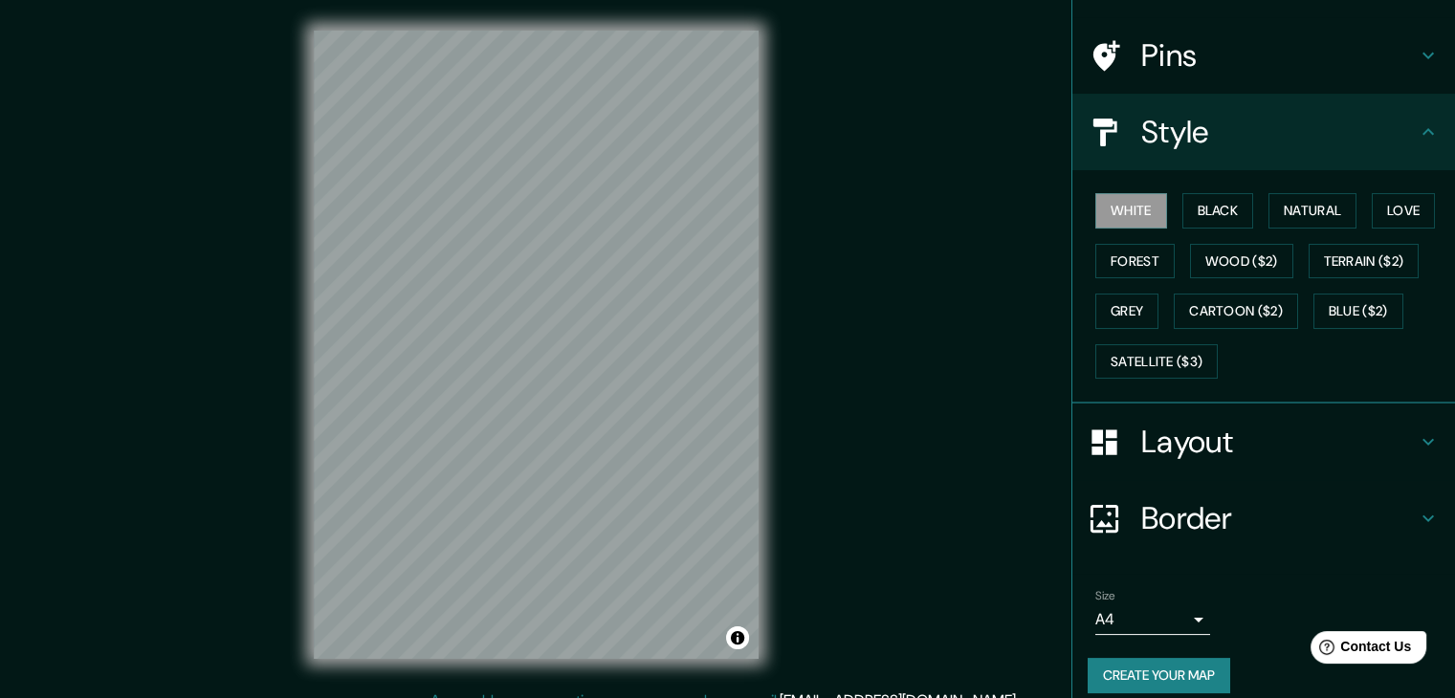
scroll to position [138, 0]
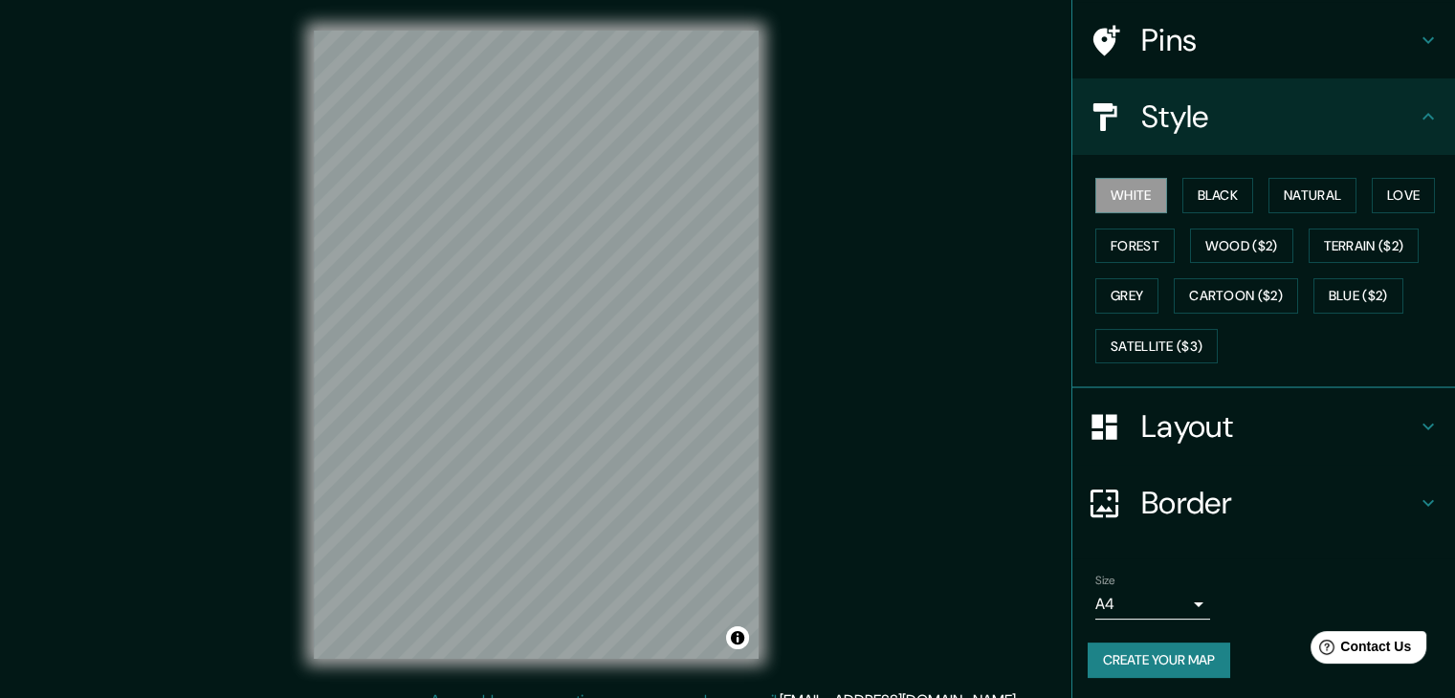
click at [1163, 654] on button "Create your map" at bounding box center [1159, 660] width 143 height 35
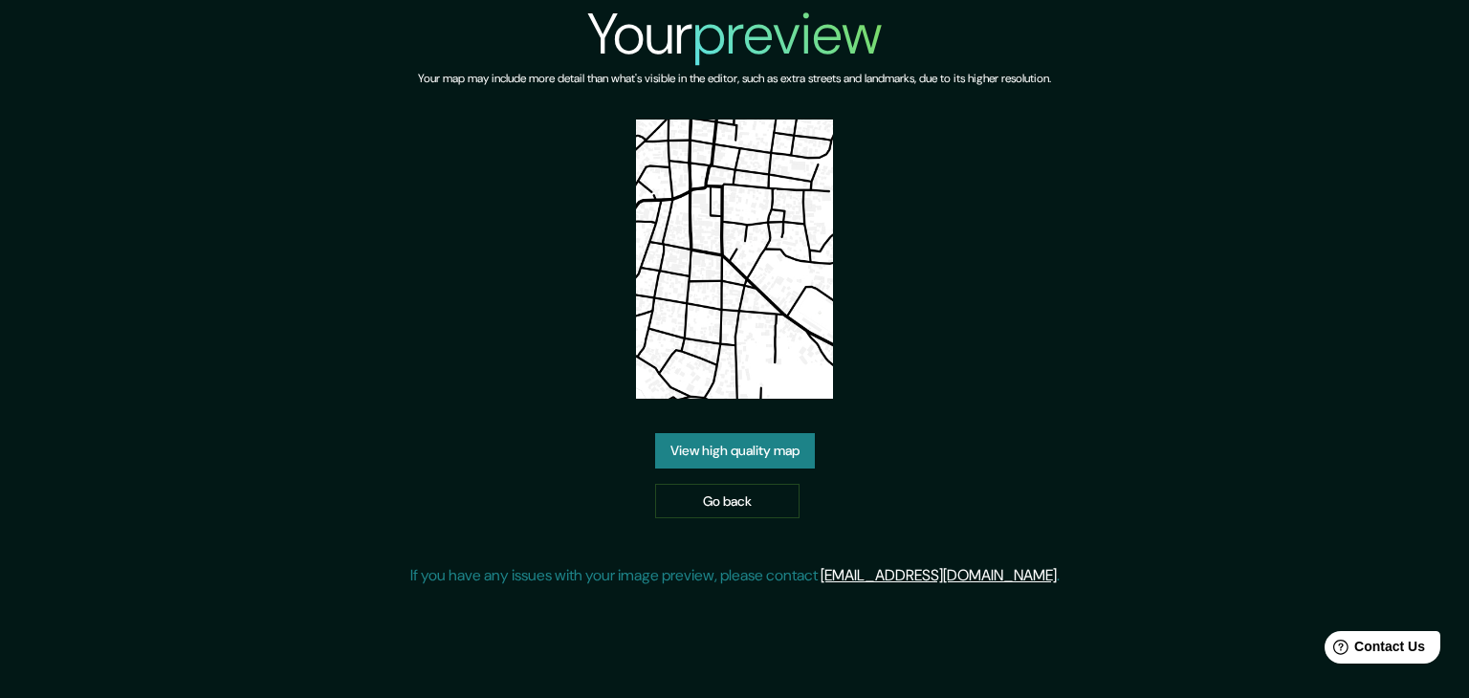
click at [782, 444] on link "View high quality map" at bounding box center [735, 450] width 160 height 35
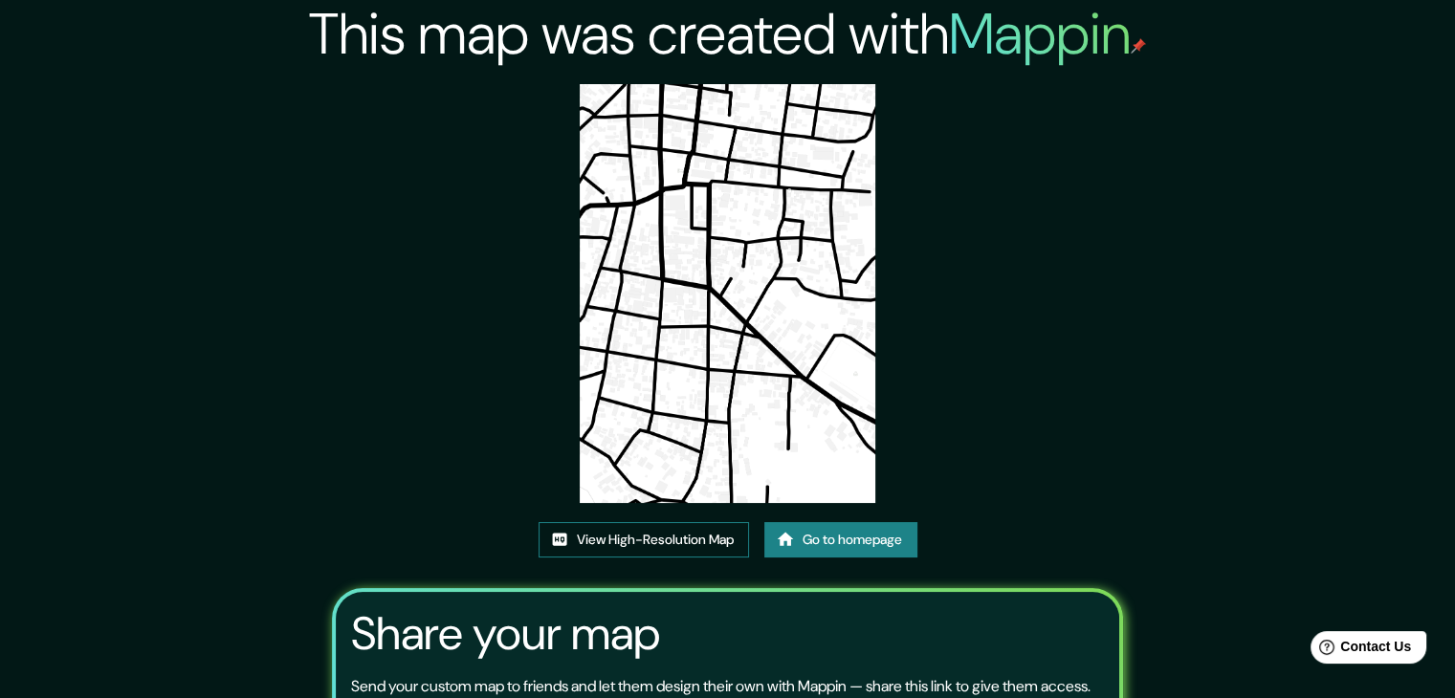
click at [633, 538] on link "View High-Resolution Map" at bounding box center [644, 539] width 210 height 35
